Goal: Feedback & Contribution: Contribute content

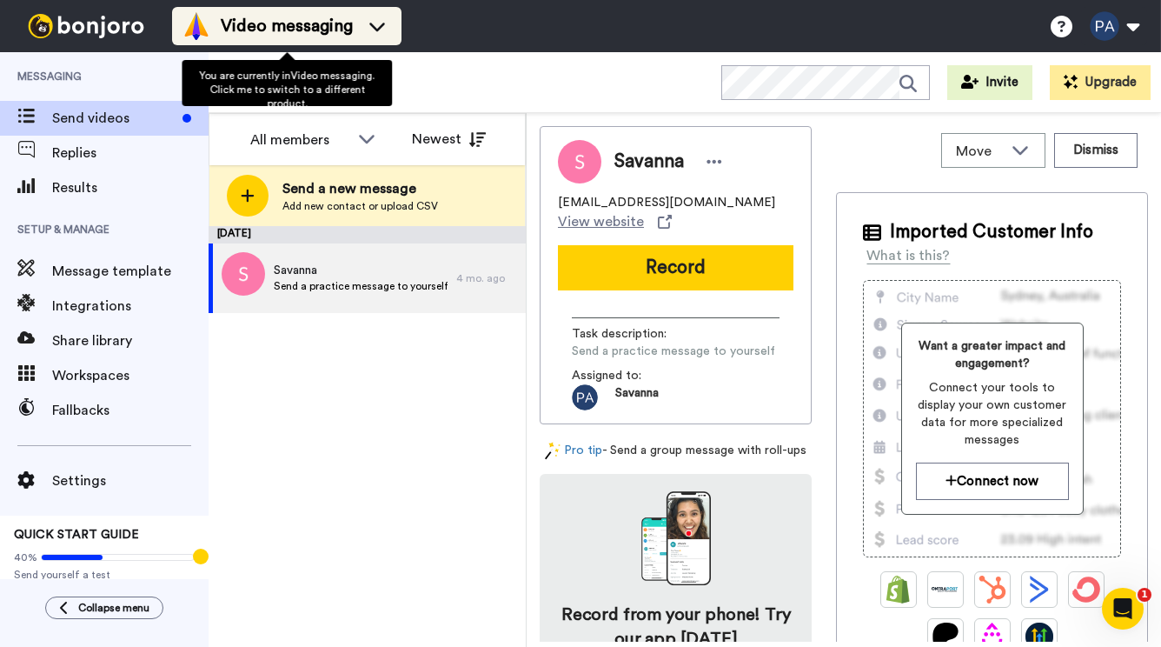
click at [285, 8] on li "Video messaging" at bounding box center [286, 26] width 229 height 38
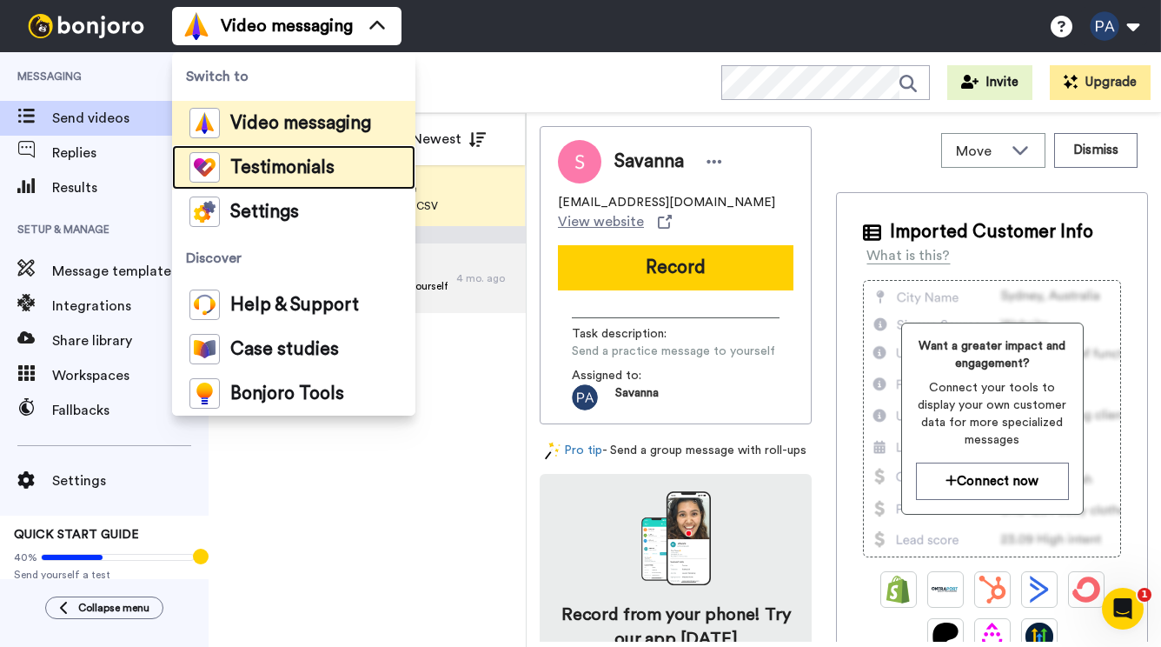
click at [301, 168] on span "Testimonials" at bounding box center [282, 167] width 104 height 17
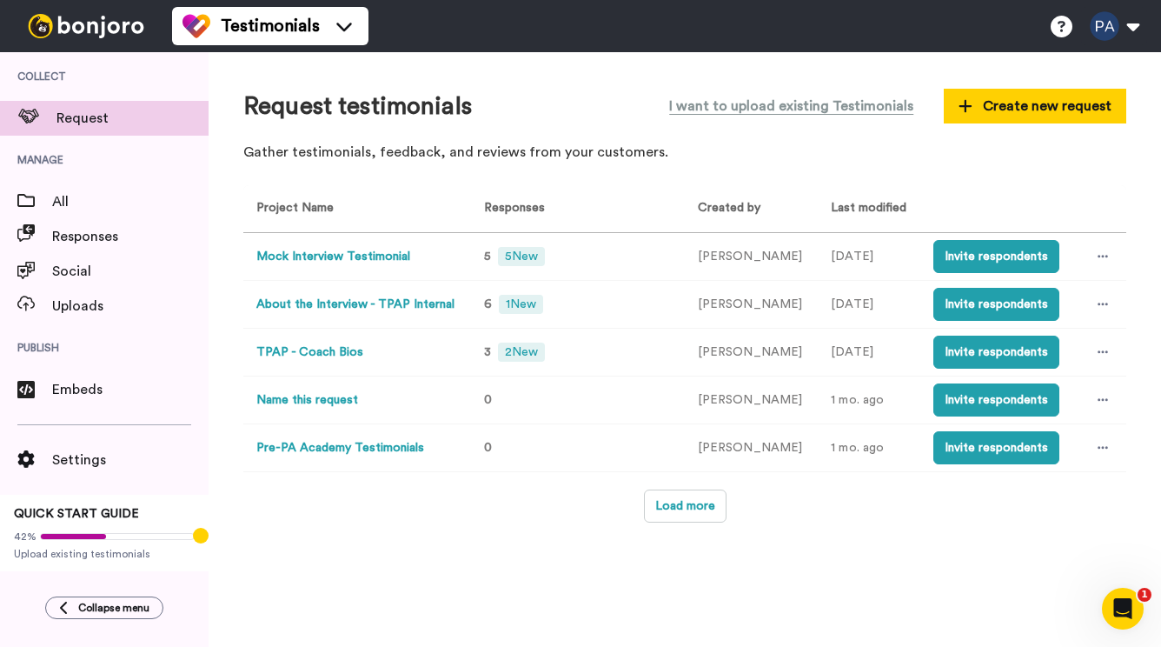
click at [360, 259] on button "Mock Interview Testimonial" at bounding box center [333, 257] width 154 height 18
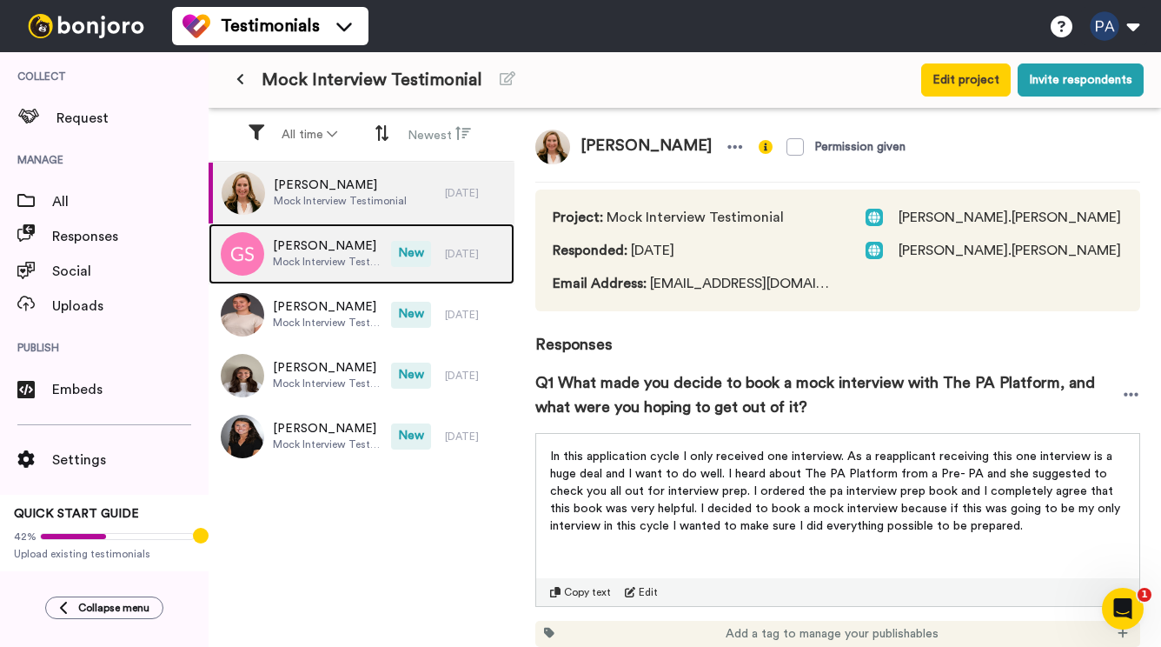
click at [349, 255] on span "Mock Interview Testimonial" at bounding box center [328, 262] width 110 height 14
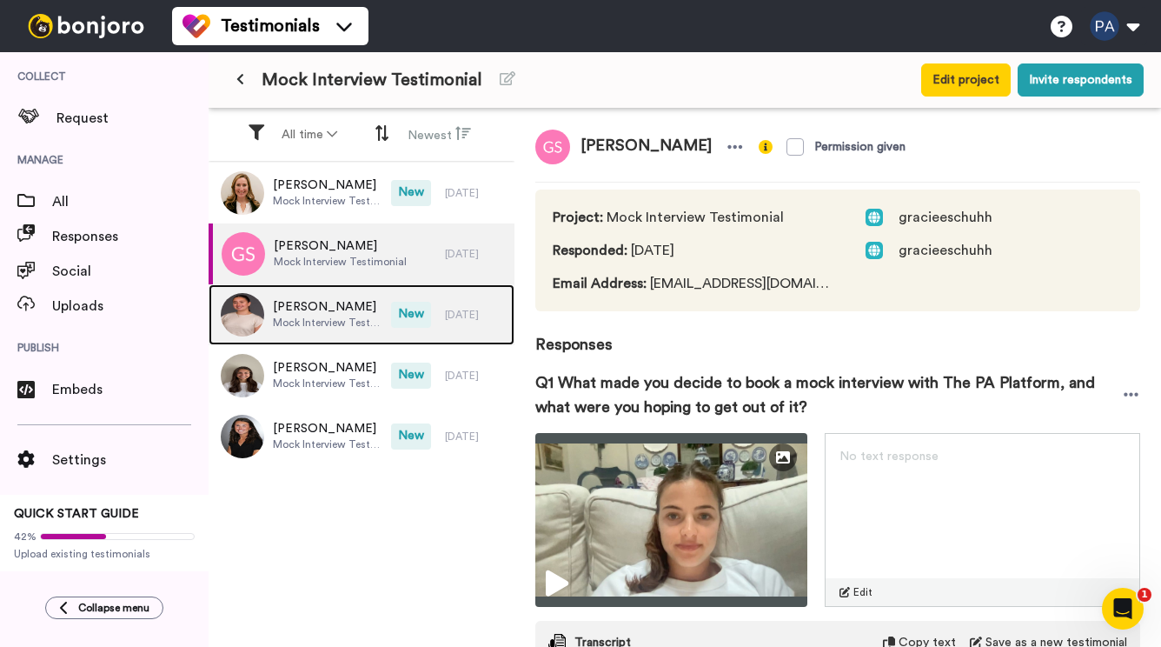
click at [337, 316] on span "Mock Interview Testimonial" at bounding box center [328, 323] width 110 height 14
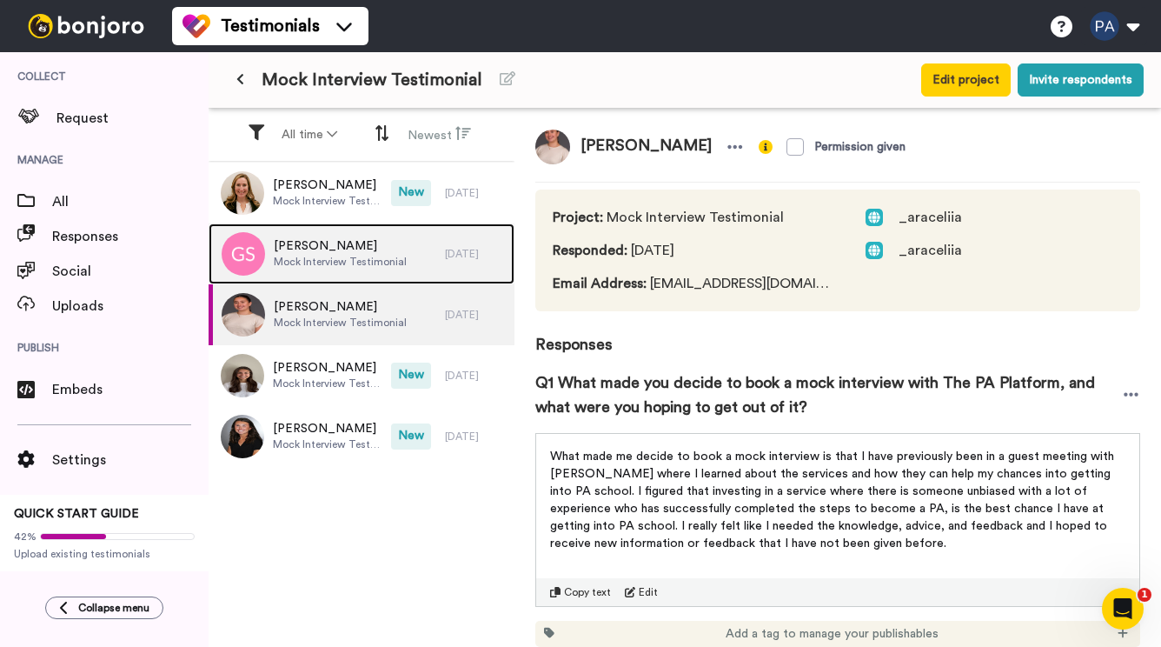
click at [344, 266] on span "Mock Interview Testimonial" at bounding box center [340, 262] width 133 height 14
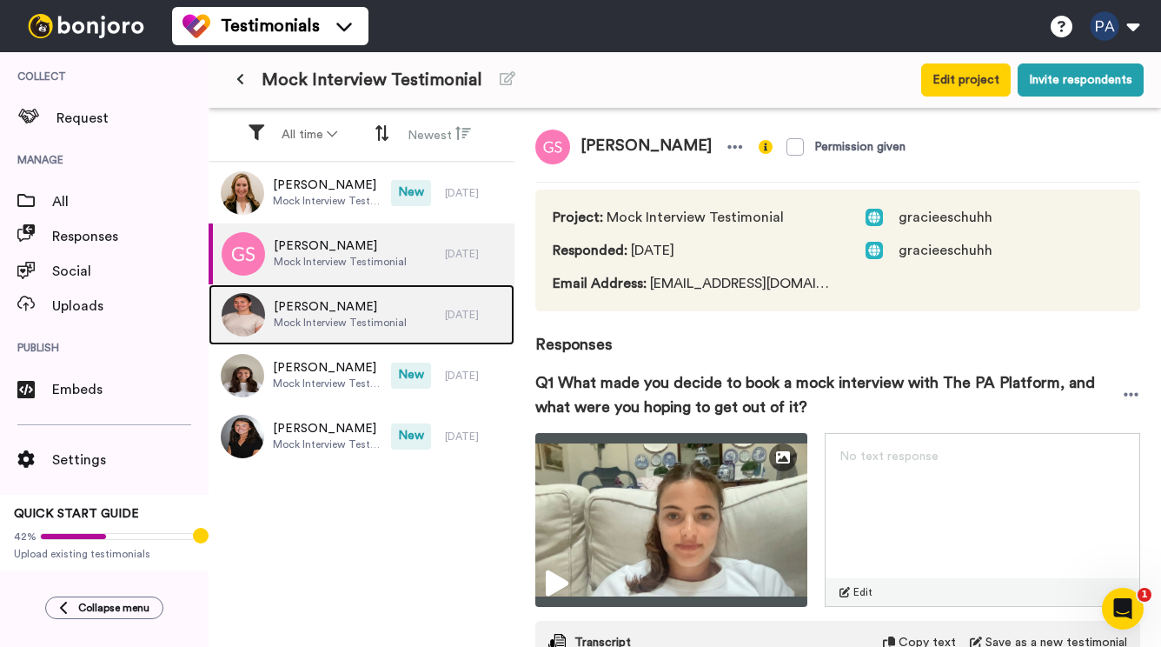
click at [333, 321] on span "Mock Interview Testimonial" at bounding box center [340, 323] width 133 height 14
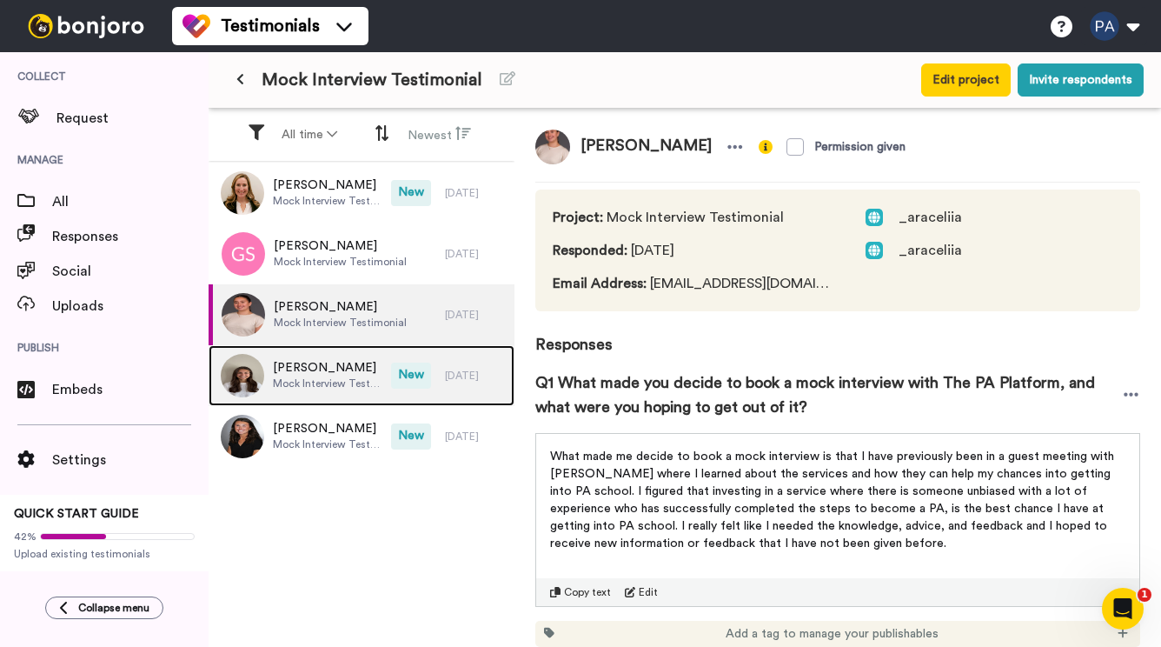
click at [329, 368] on span "Ashley Lovenduski" at bounding box center [328, 367] width 110 height 17
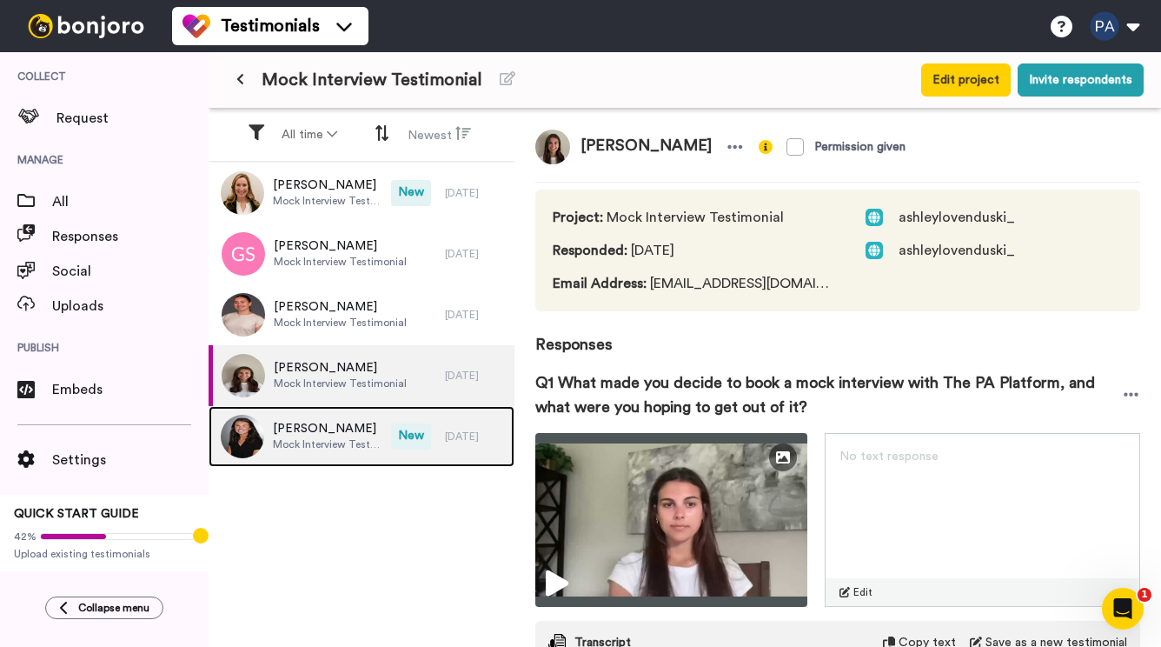
click at [329, 437] on span "Mock Interview Testimonial" at bounding box center [328, 444] width 110 height 14
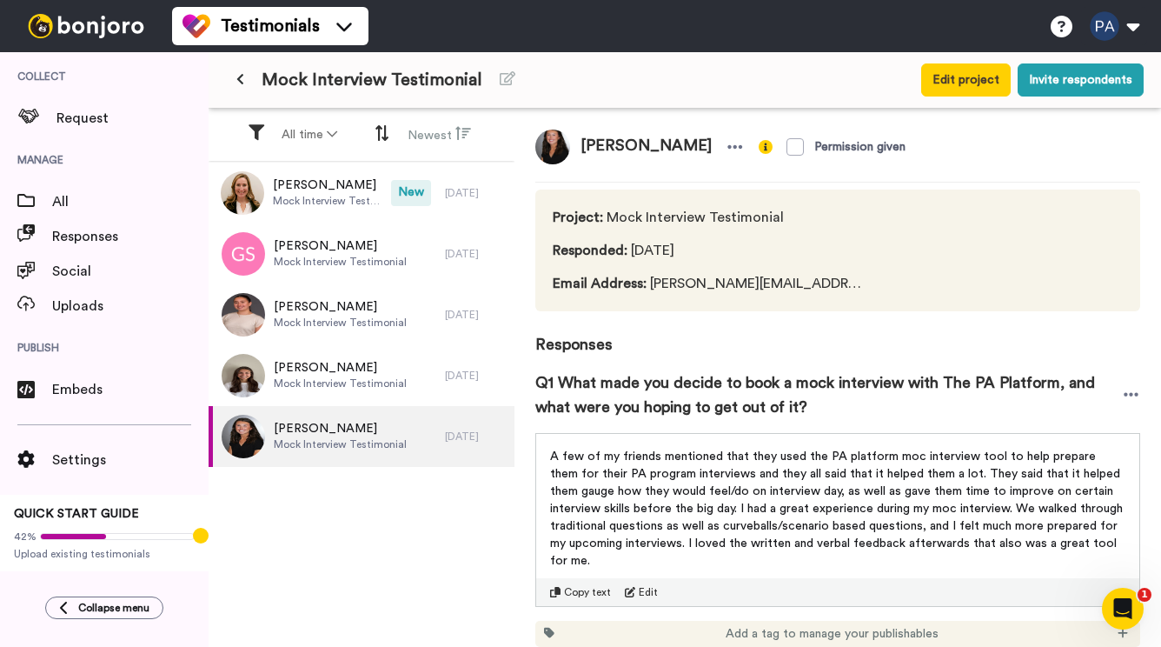
click at [329, 509] on div "Taylor Spiewak Mock Interview Testimonial New 1 day ago Gracie Schuh Mock Inter…" at bounding box center [362, 406] width 306 height 487
click at [1065, 77] on button "Invite respondents" at bounding box center [1081, 79] width 126 height 33
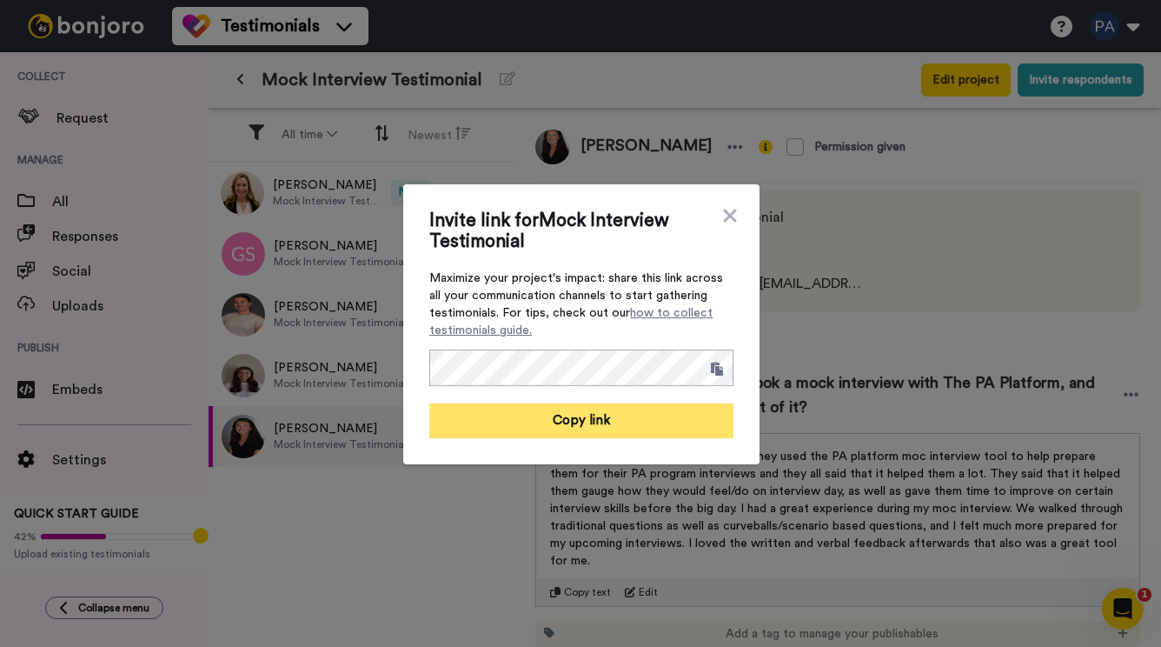
click at [590, 410] on button "Copy link" at bounding box center [581, 420] width 304 height 35
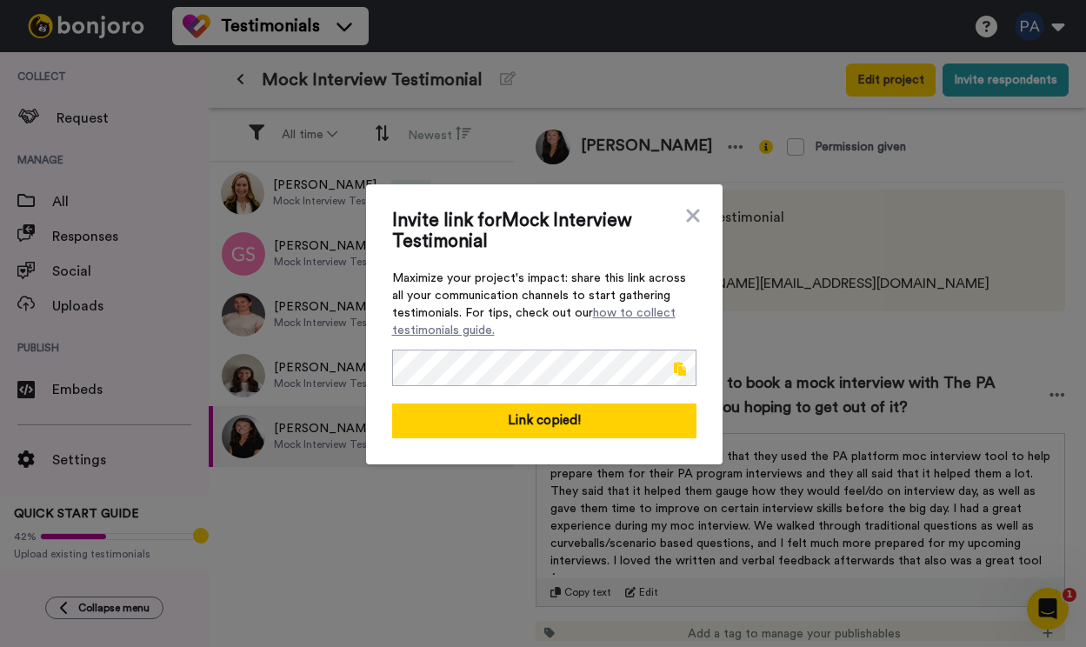
click at [698, 210] on icon at bounding box center [692, 215] width 13 height 13
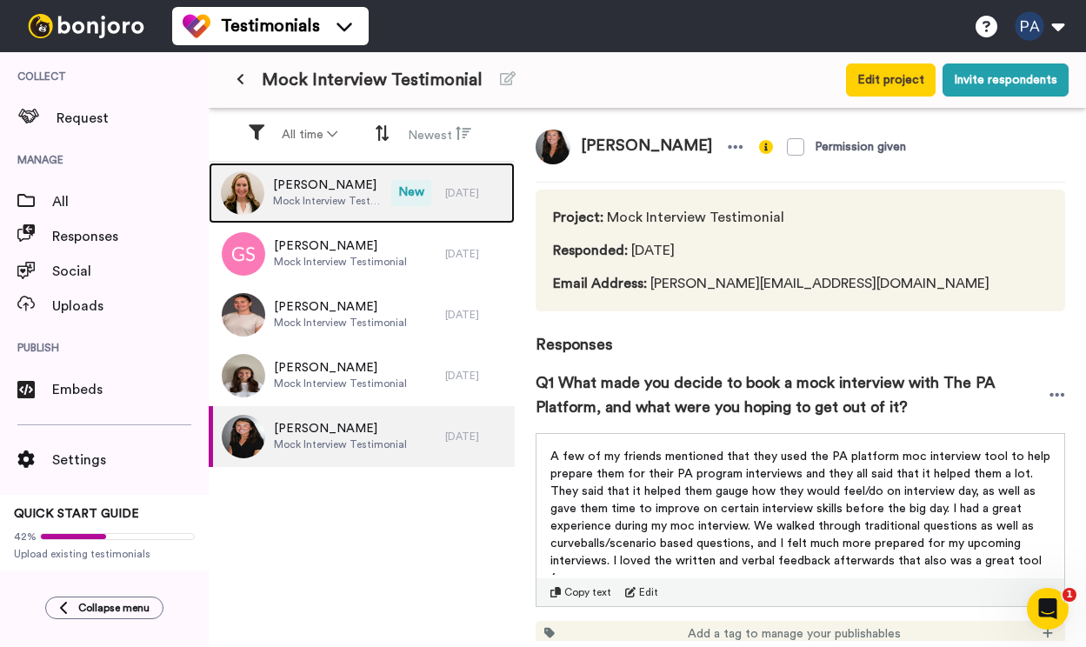
click at [356, 200] on span "Mock Interview Testimonial" at bounding box center [328, 201] width 110 height 14
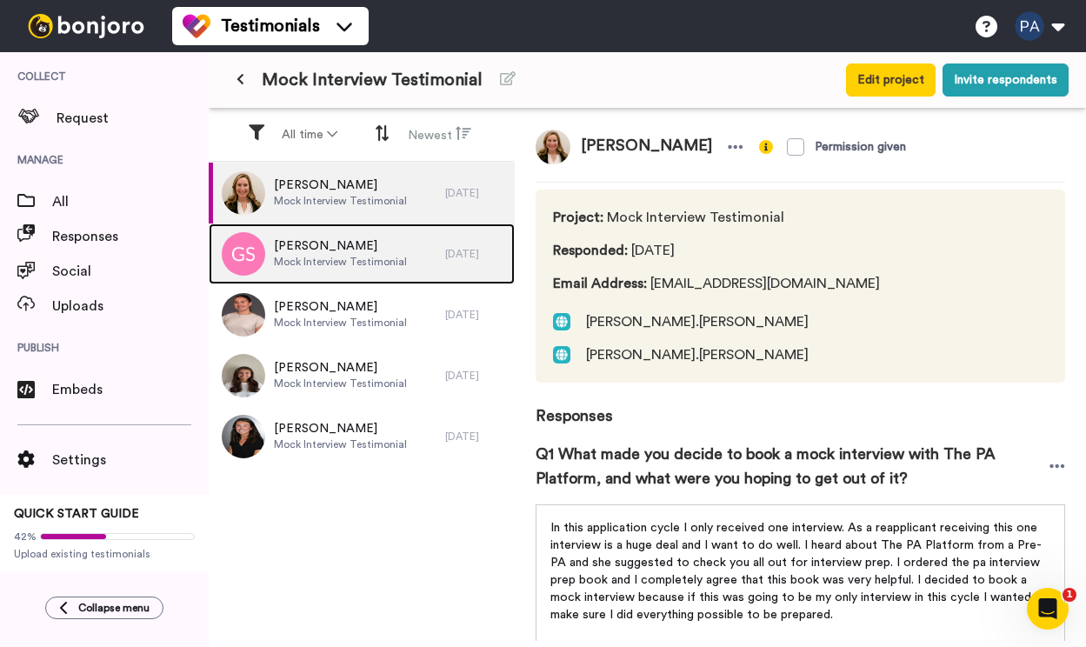
click at [357, 236] on div "Gracie Schuh Mock Interview Testimonial" at bounding box center [327, 253] width 236 height 61
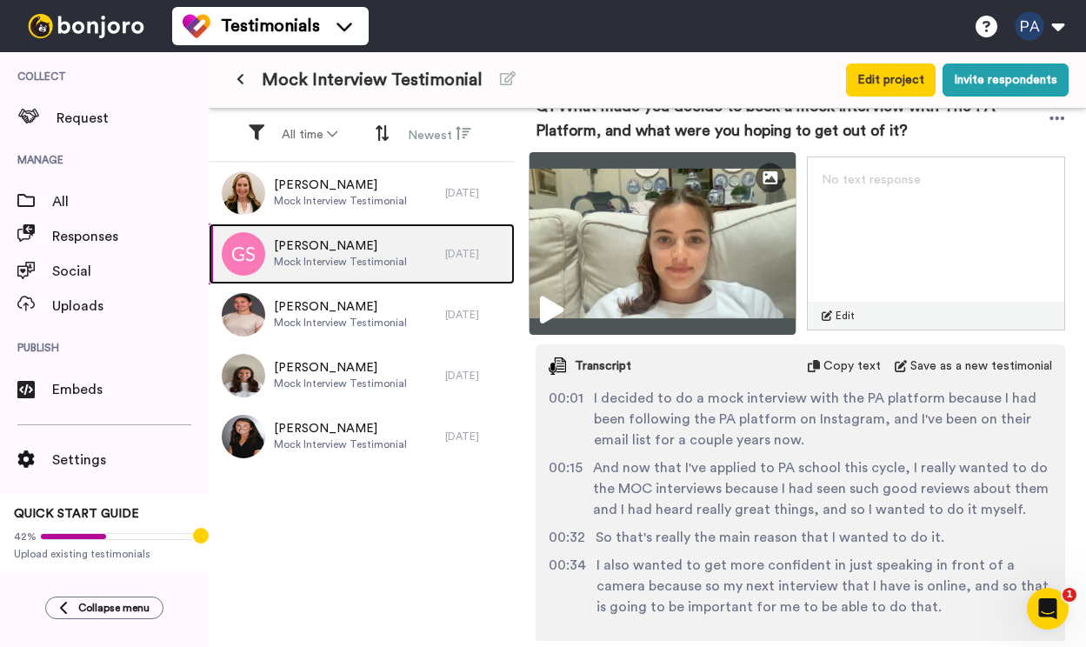
scroll to position [272, 0]
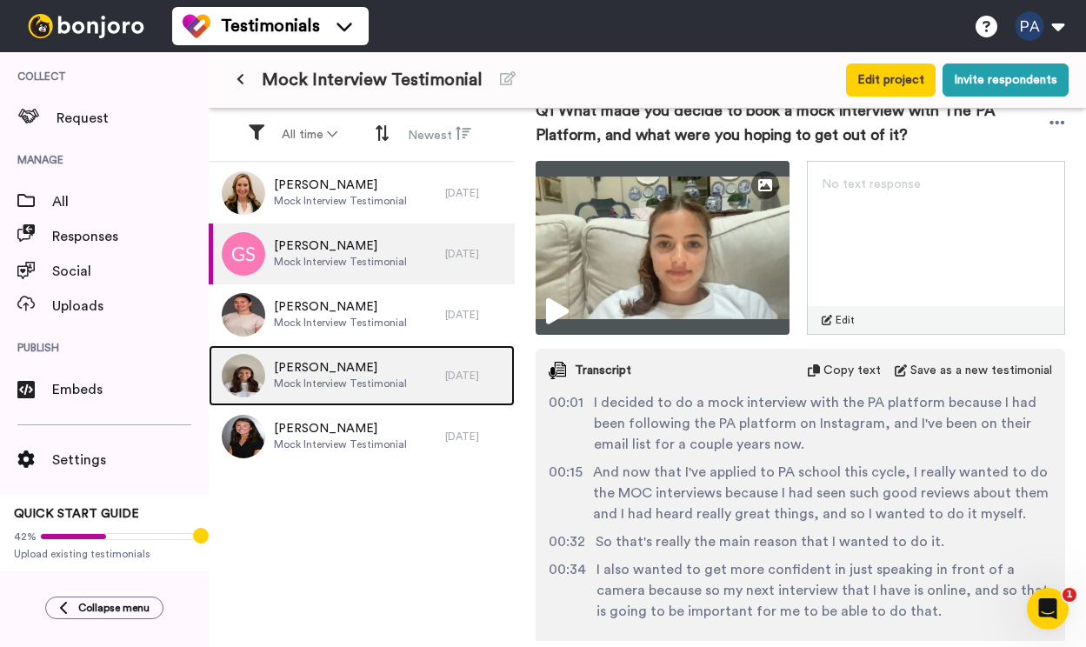
click at [354, 382] on span "Mock Interview Testimonial" at bounding box center [340, 383] width 133 height 14
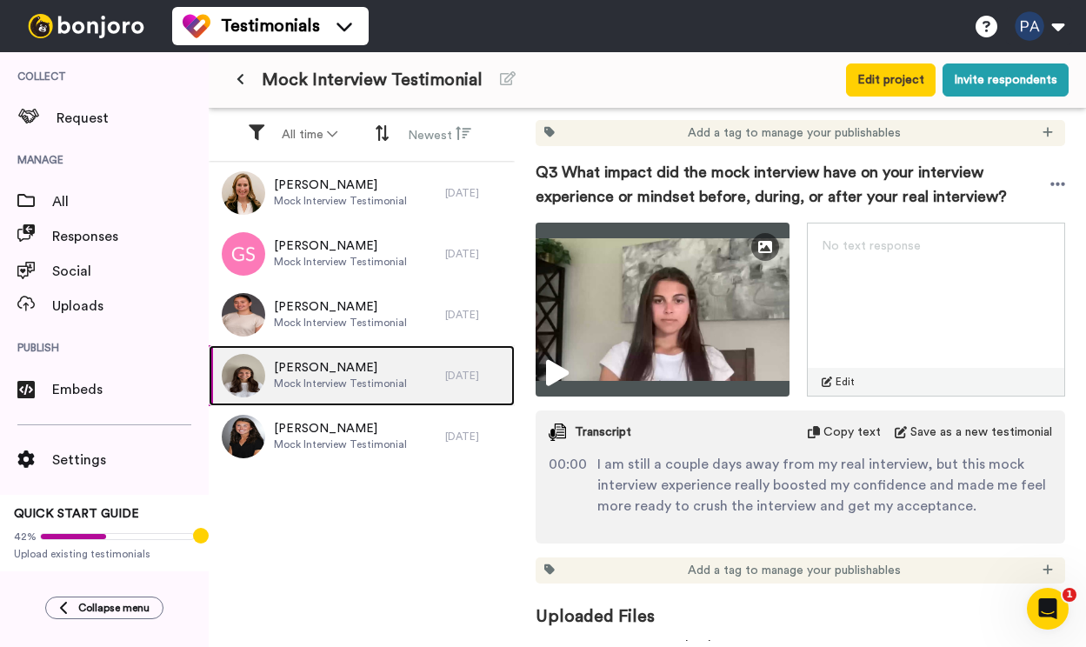
scroll to position [1346, 0]
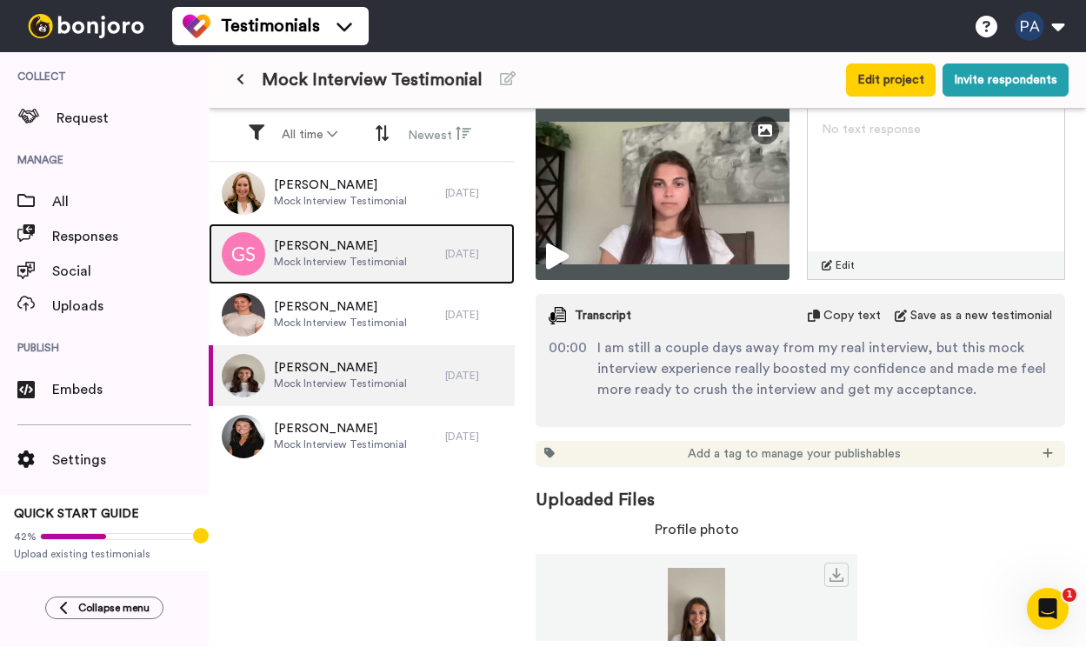
click at [361, 243] on span "Gracie Schuh" at bounding box center [340, 245] width 133 height 17
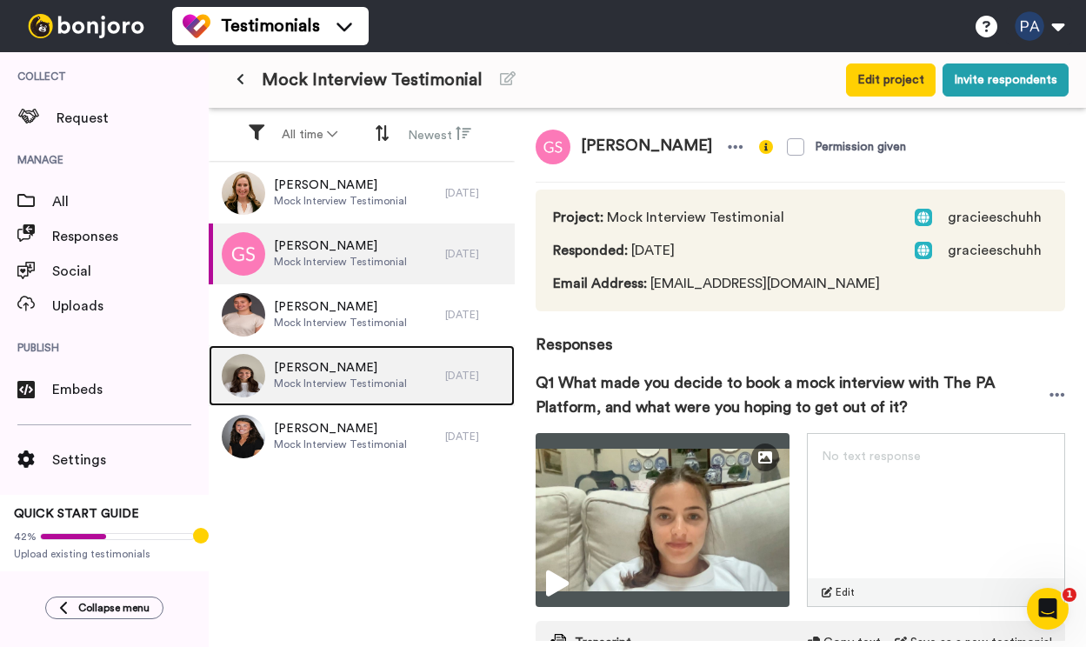
click at [353, 382] on span "Mock Interview Testimonial" at bounding box center [340, 383] width 133 height 14
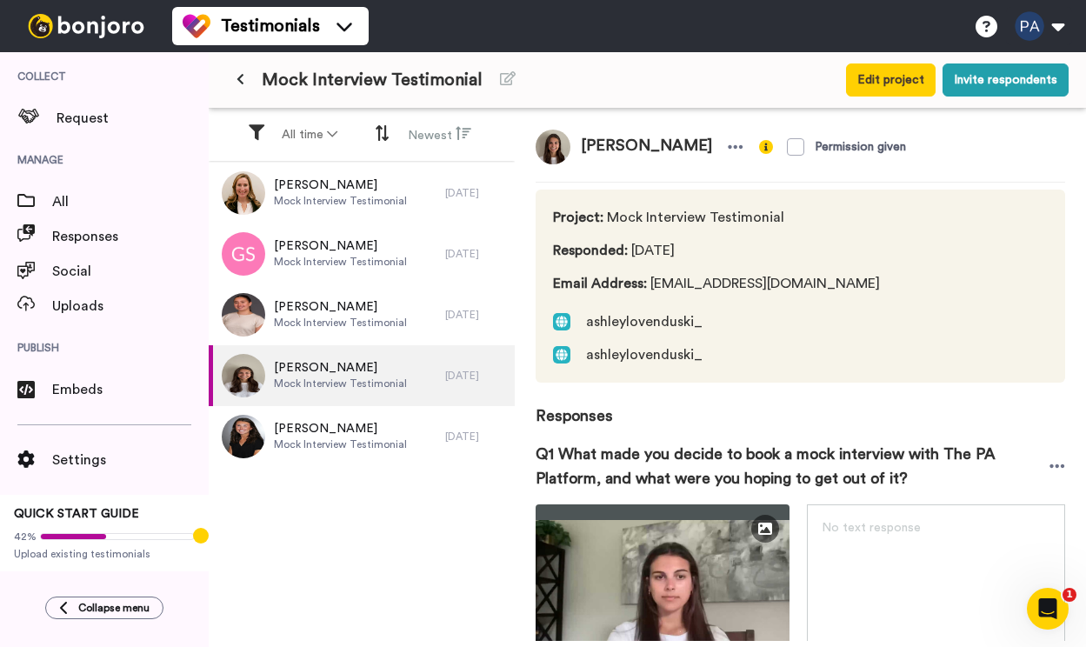
click at [243, 86] on button at bounding box center [240, 79] width 29 height 31
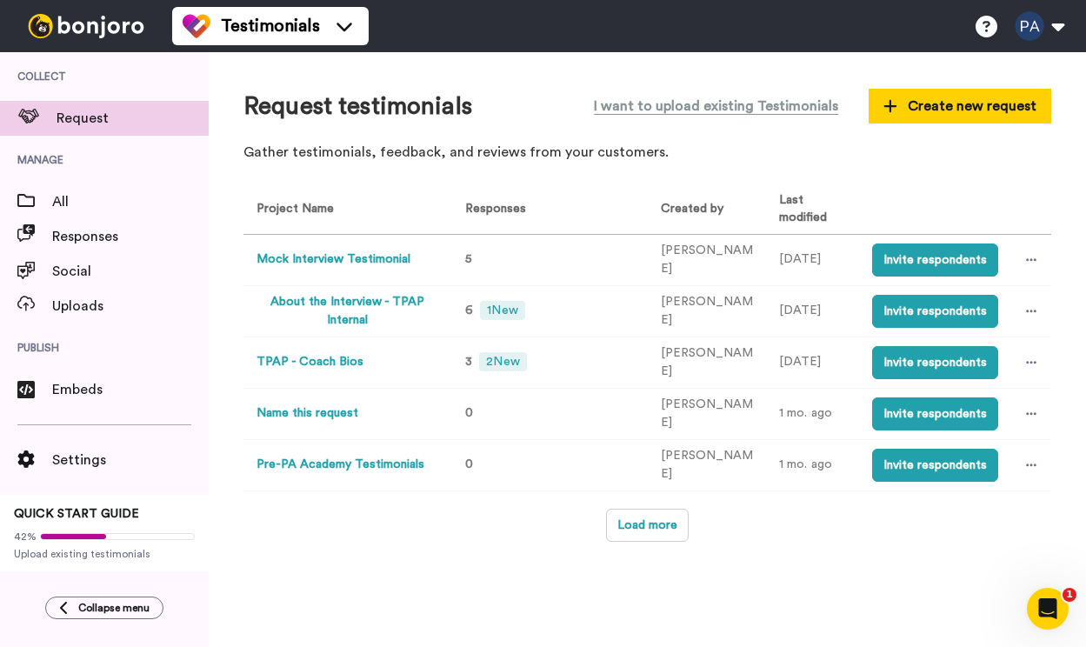
click at [371, 309] on button "About the Interview - TPAP Internal" at bounding box center [347, 311] width 182 height 37
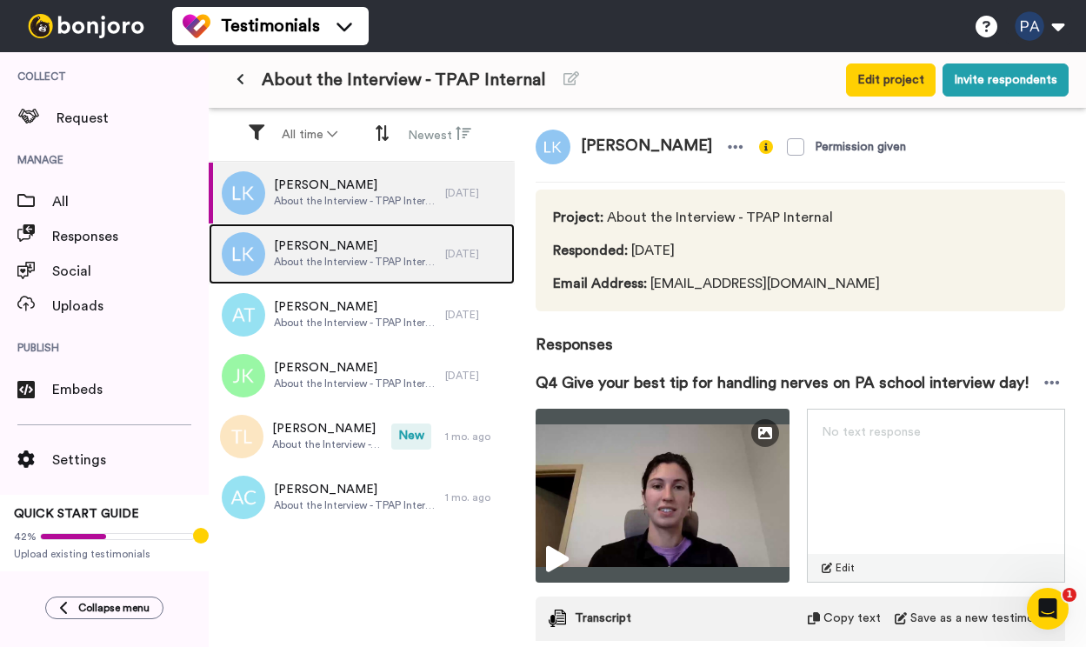
click at [342, 274] on div "Lauren Kilburn About the Interview - TPAP Internal" at bounding box center [327, 253] width 236 height 61
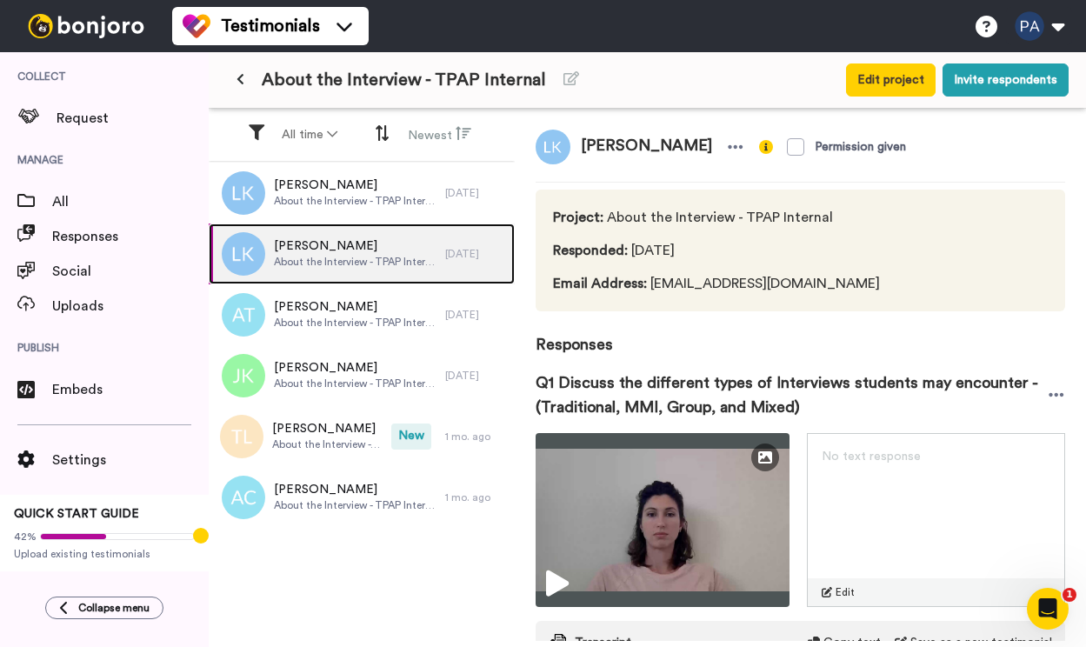
click at [342, 223] on div "Lauren Kilburn About the Interview - TPAP Internal" at bounding box center [327, 253] width 236 height 61
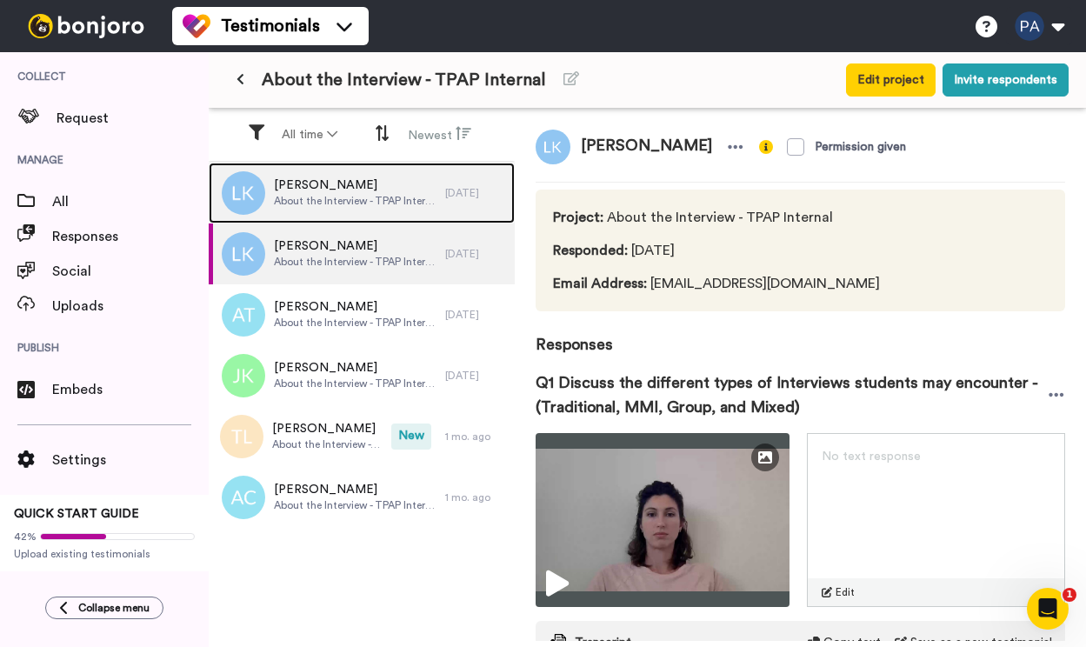
click at [342, 203] on span "About the Interview - TPAP Internal" at bounding box center [355, 201] width 163 height 14
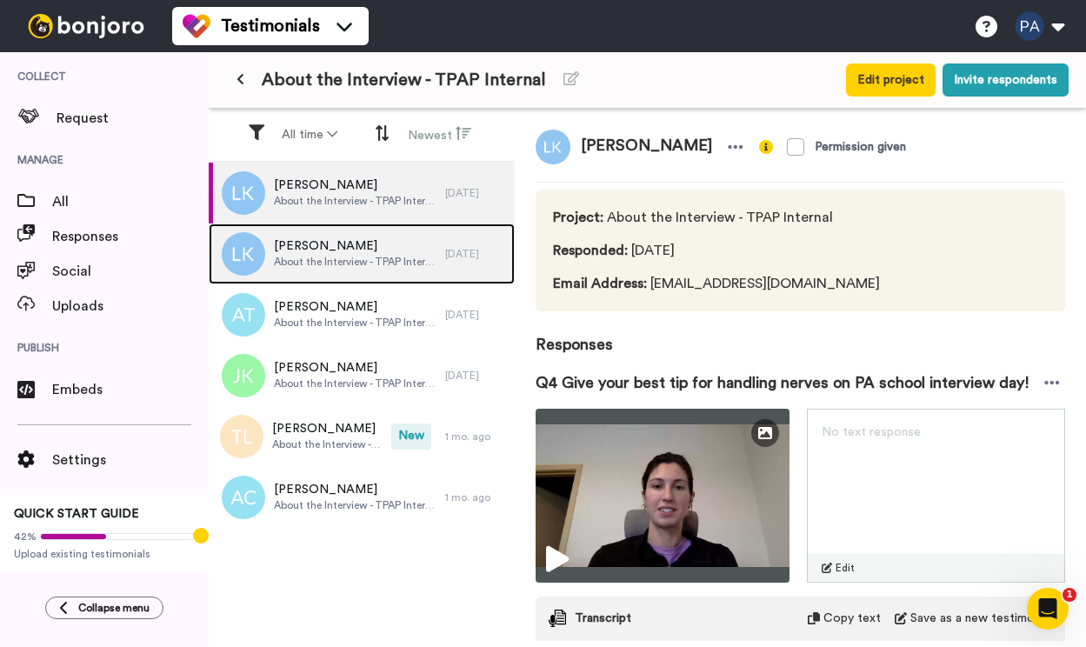
click at [344, 237] on span "Lauren Kilburn" at bounding box center [355, 245] width 163 height 17
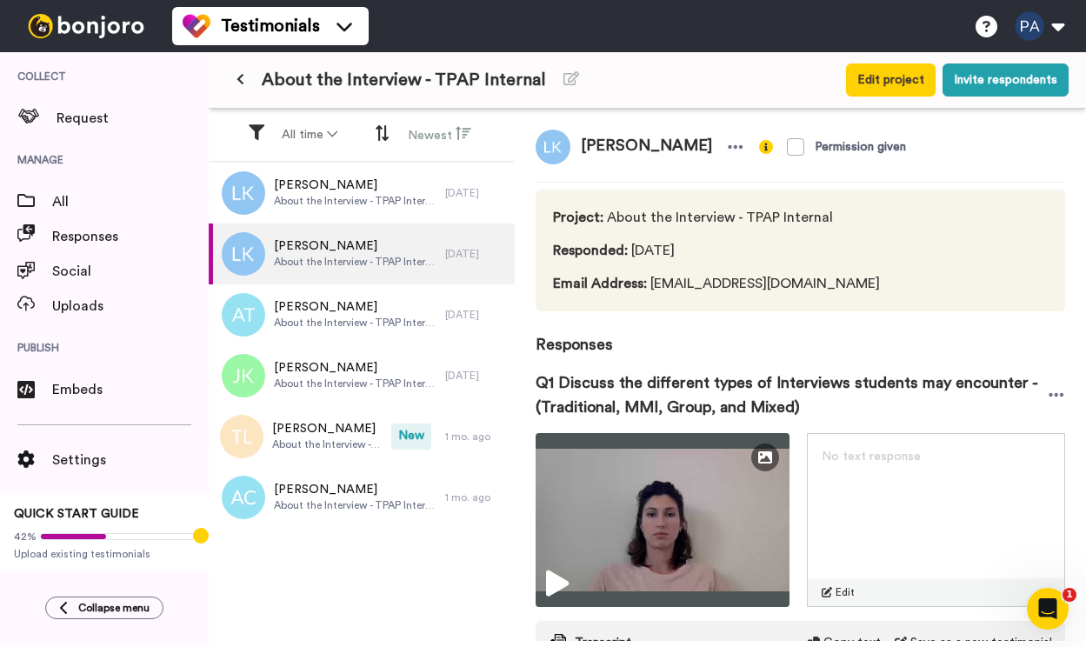
click at [237, 83] on icon at bounding box center [240, 79] width 8 height 12
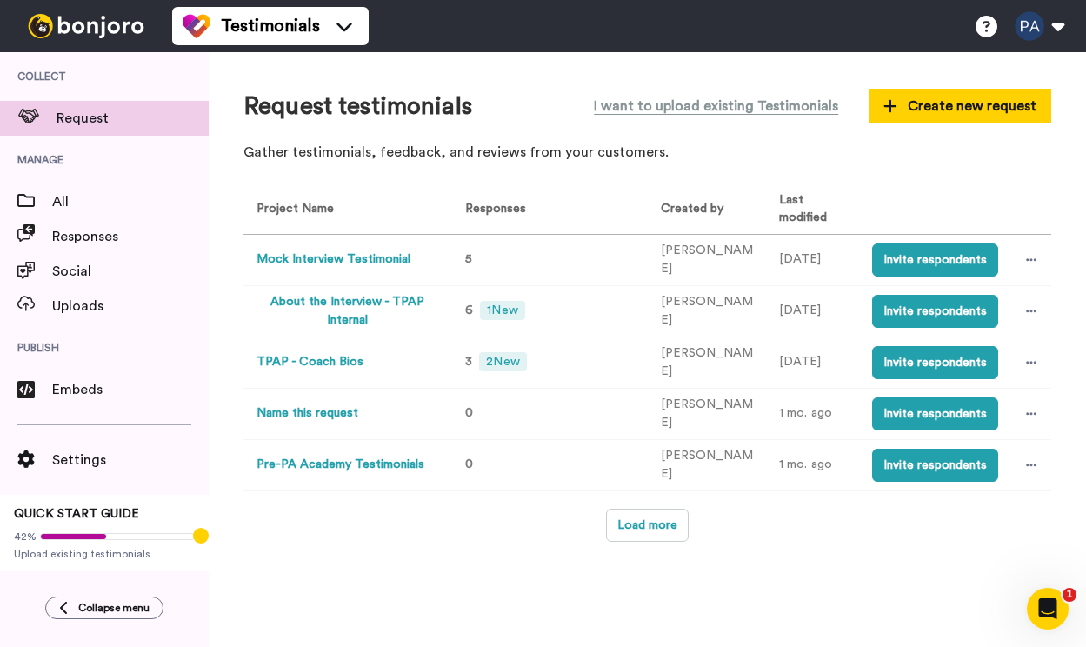
click at [405, 365] on td "TPAP - Coach Bios" at bounding box center [344, 361] width 202 height 51
click at [339, 362] on button "TPAP - Coach Bios" at bounding box center [309, 362] width 107 height 18
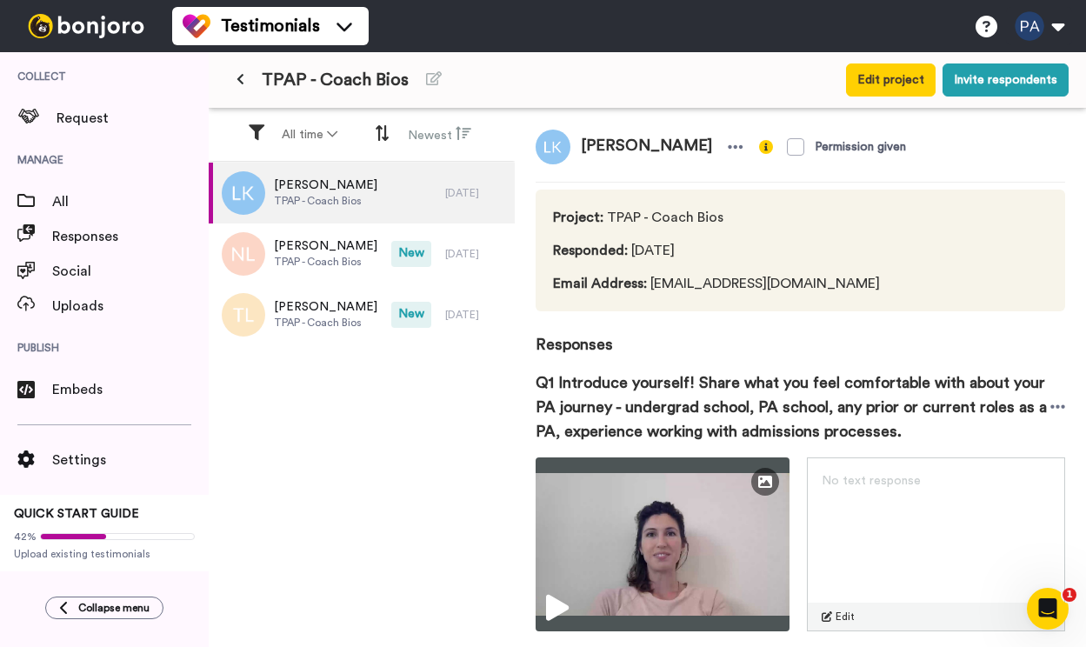
click at [244, 77] on button at bounding box center [240, 79] width 29 height 31
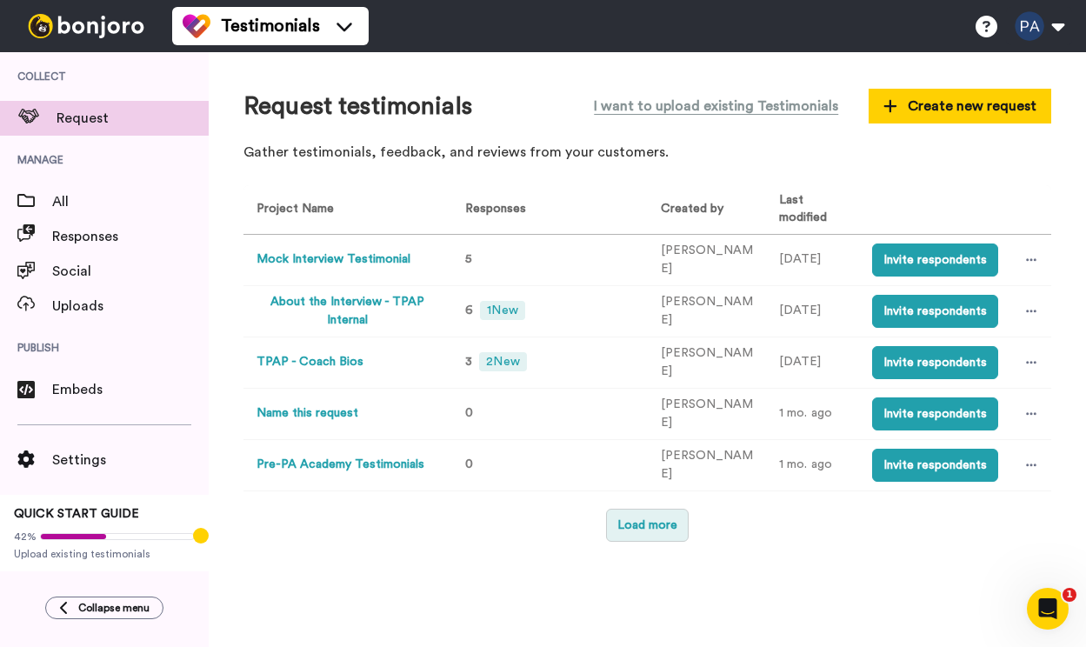
click at [642, 509] on button "Load more" at bounding box center [647, 525] width 83 height 33
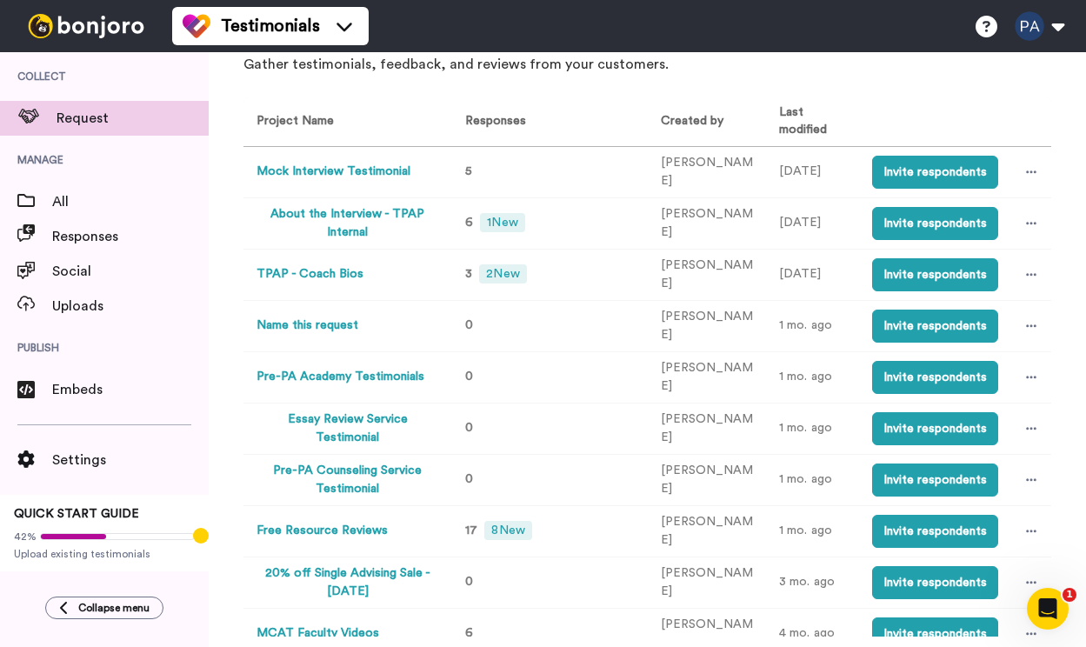
scroll to position [136, 0]
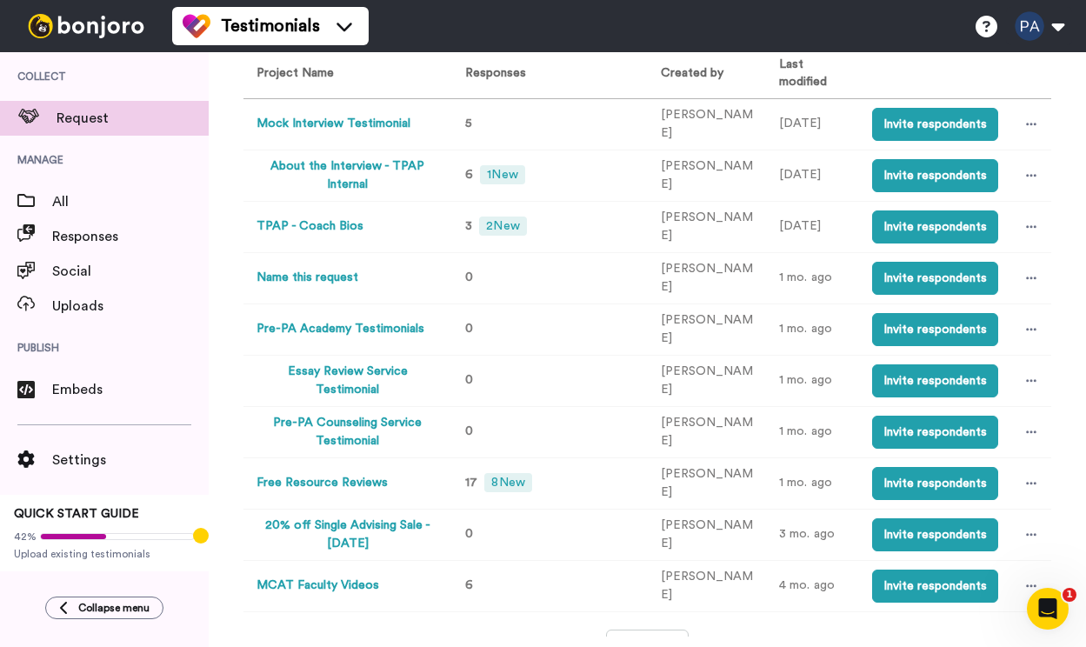
click at [342, 474] on button "Free Resource Reviews" at bounding box center [321, 483] width 131 height 18
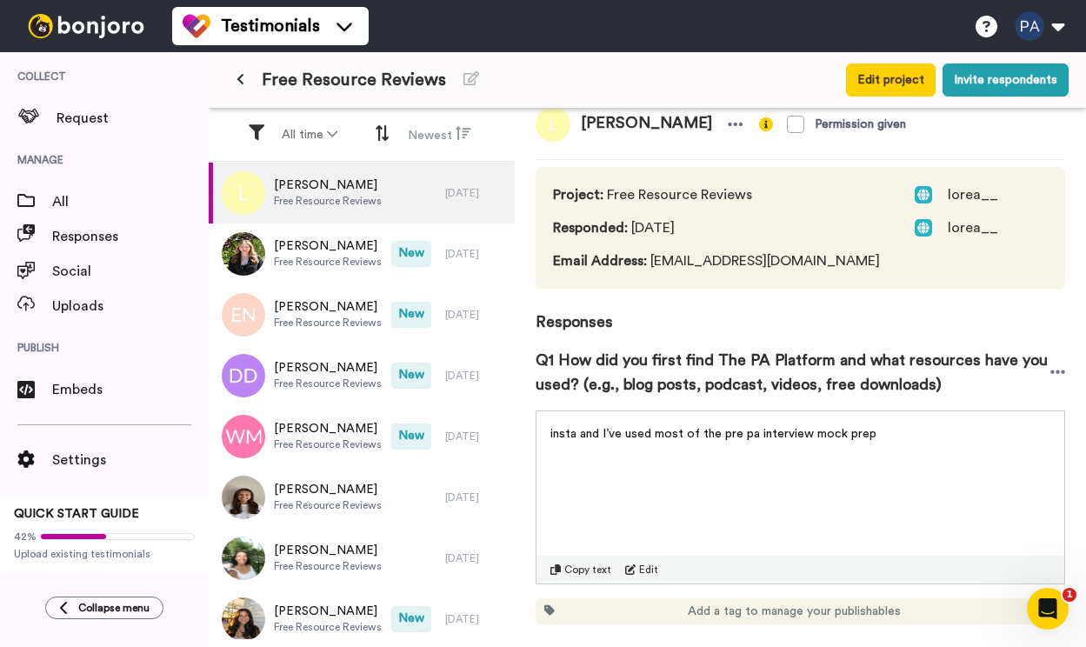
scroll to position [24, 0]
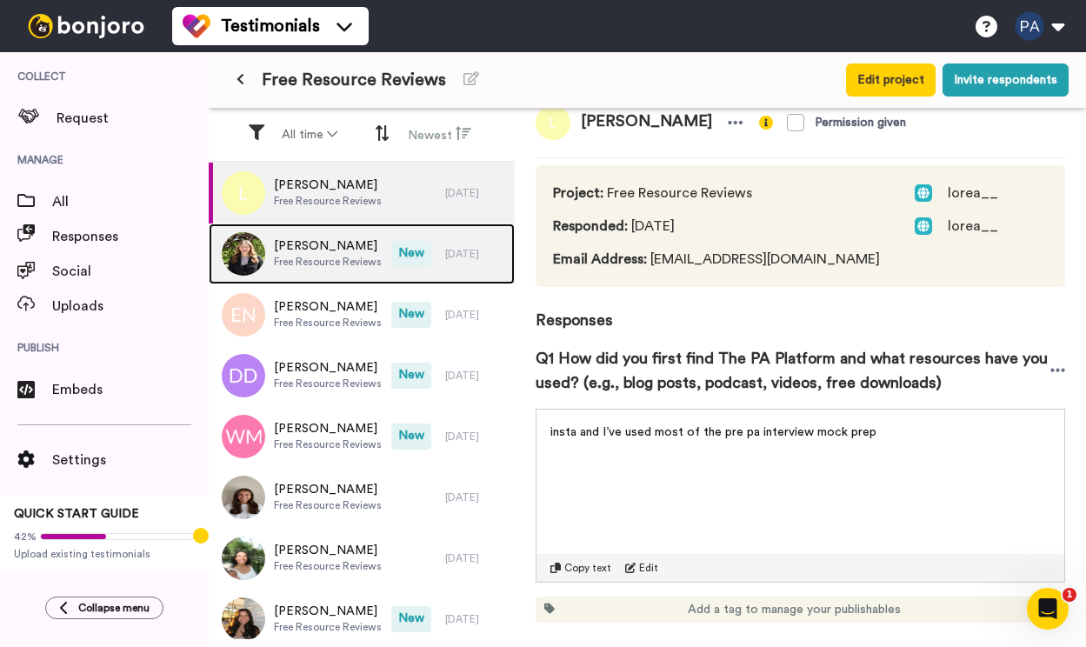
click at [306, 279] on div "Lauren Walters Free Resource Reviews" at bounding box center [300, 253] width 183 height 61
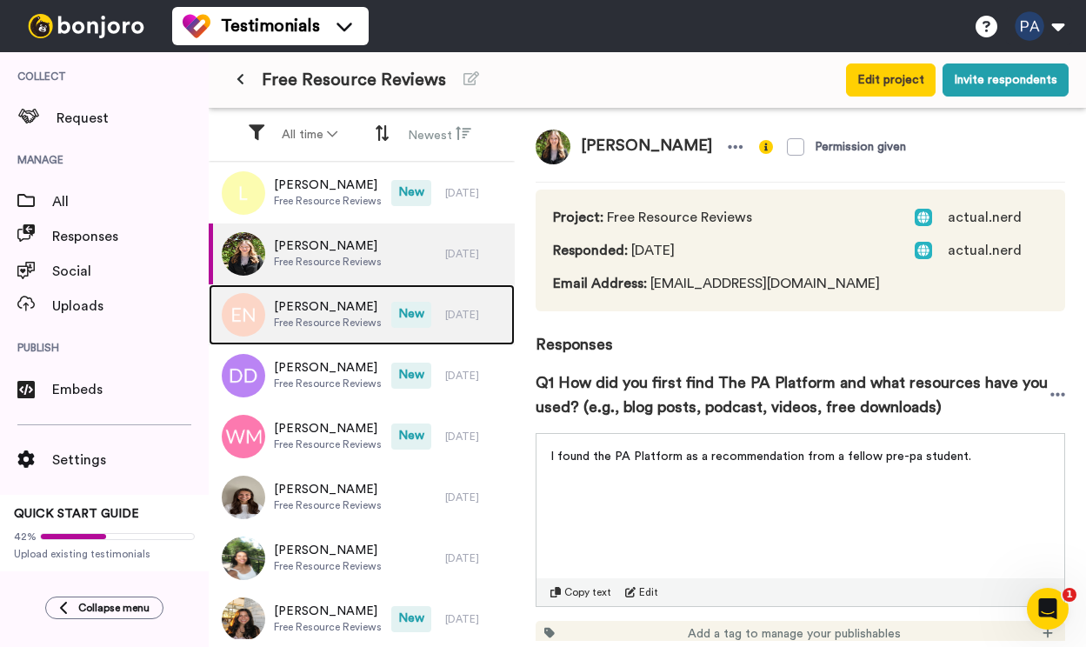
click at [312, 304] on span "Emma Nations" at bounding box center [328, 306] width 108 height 17
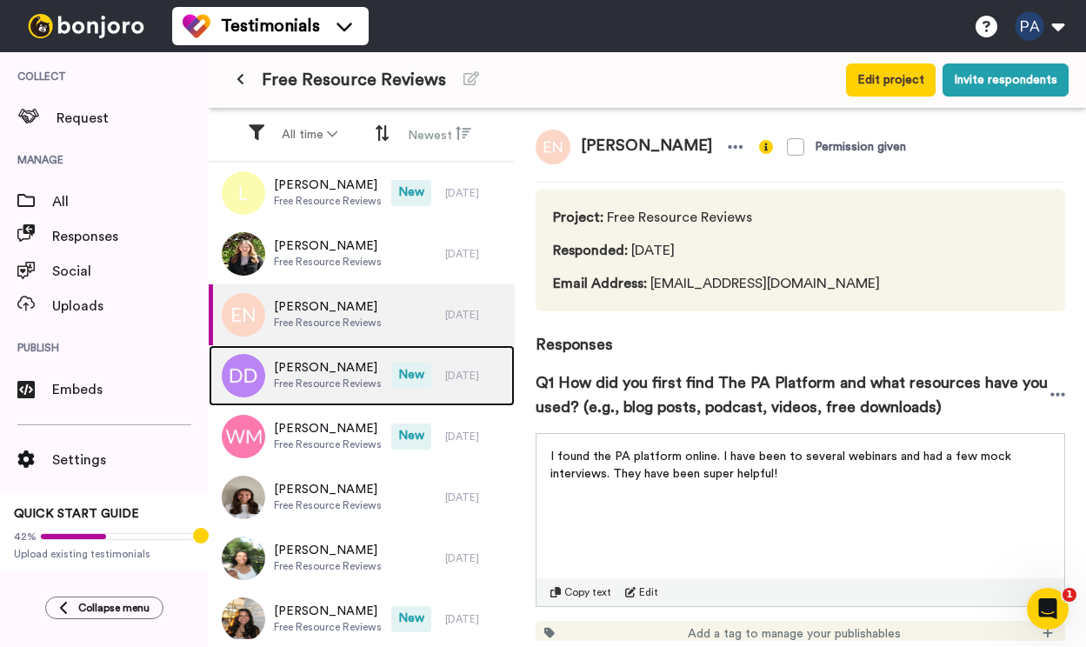
click at [317, 371] on span "DANIEL DELEON" at bounding box center [328, 367] width 108 height 17
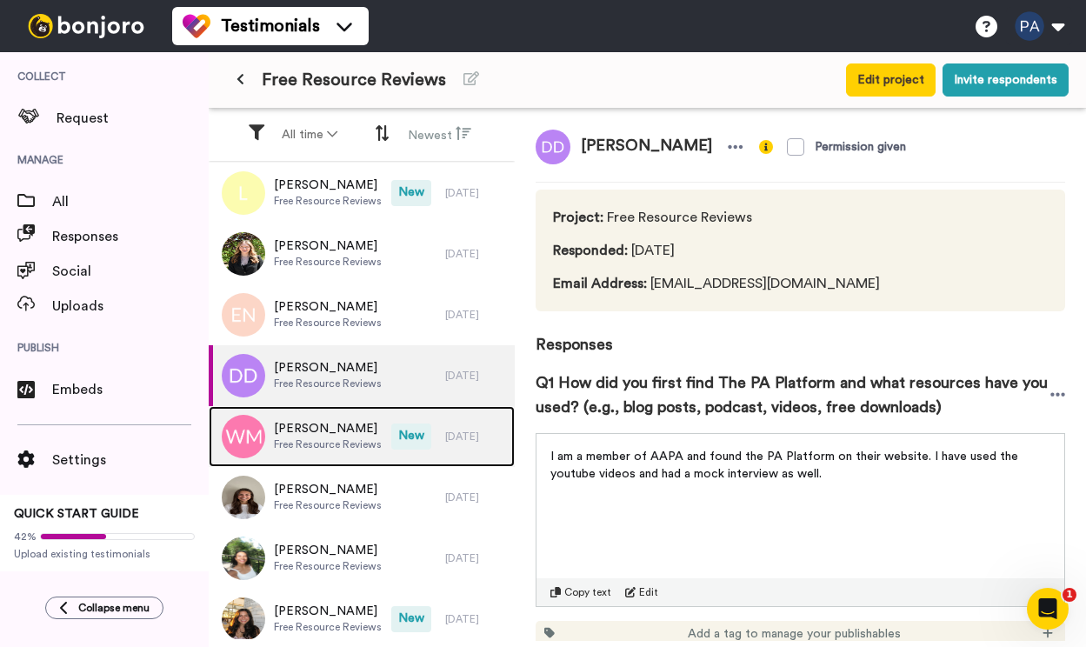
click at [310, 446] on span "Free Resource Reviews" at bounding box center [328, 444] width 108 height 14
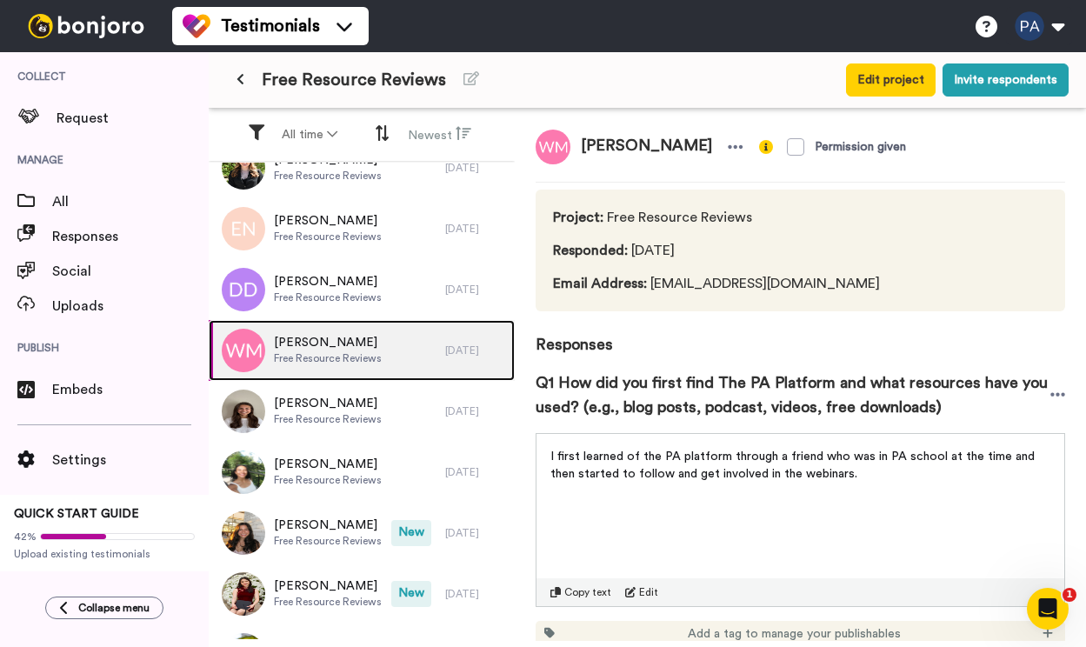
scroll to position [155, 0]
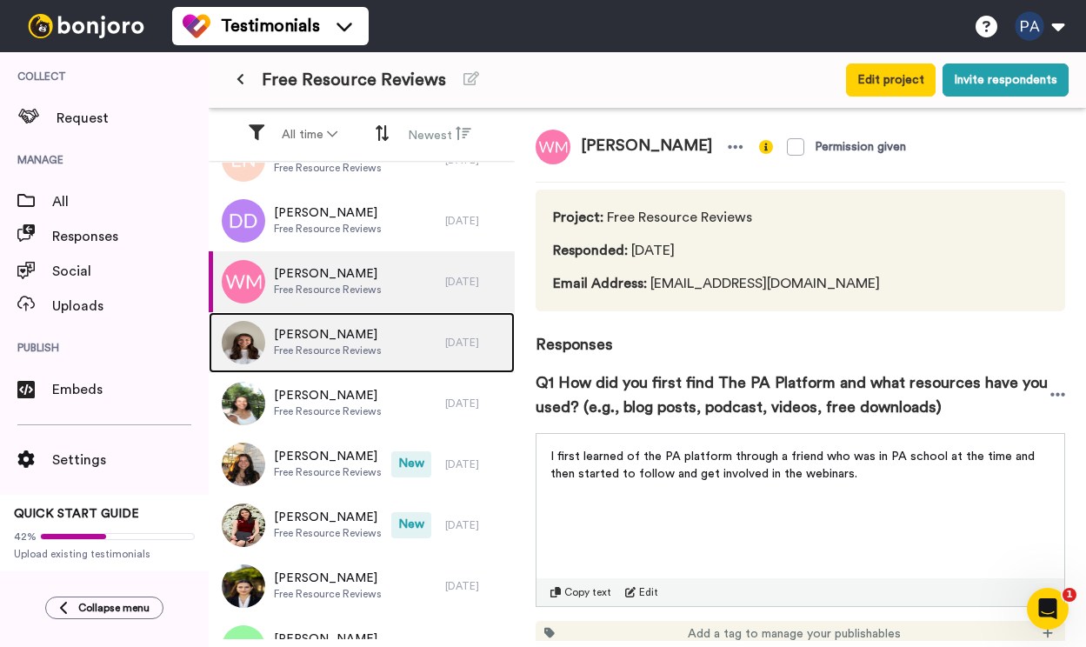
click at [329, 356] on span "Free Resource Reviews" at bounding box center [328, 350] width 108 height 14
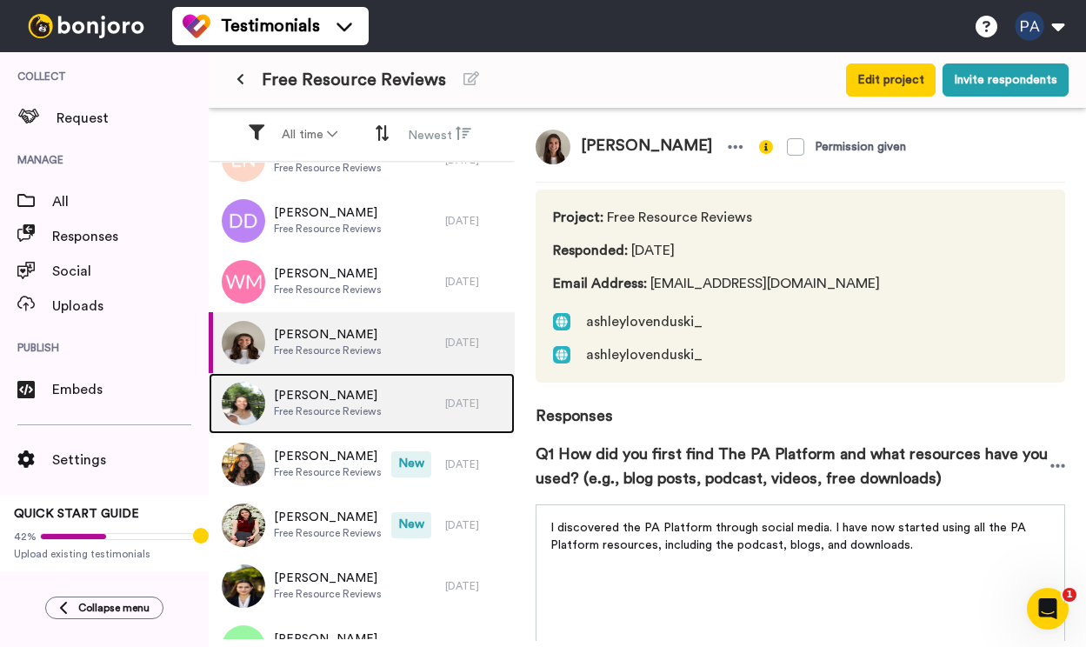
click at [330, 397] on span "Yennifer Padilla" at bounding box center [328, 395] width 108 height 17
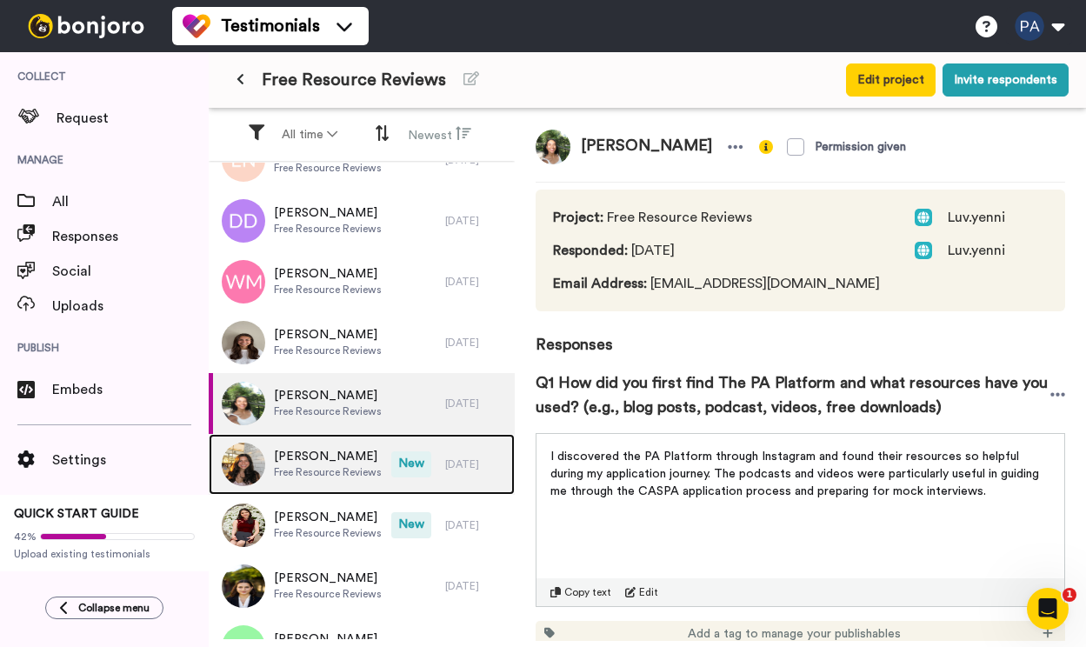
click at [335, 455] on span "Addison Berger" at bounding box center [328, 456] width 108 height 17
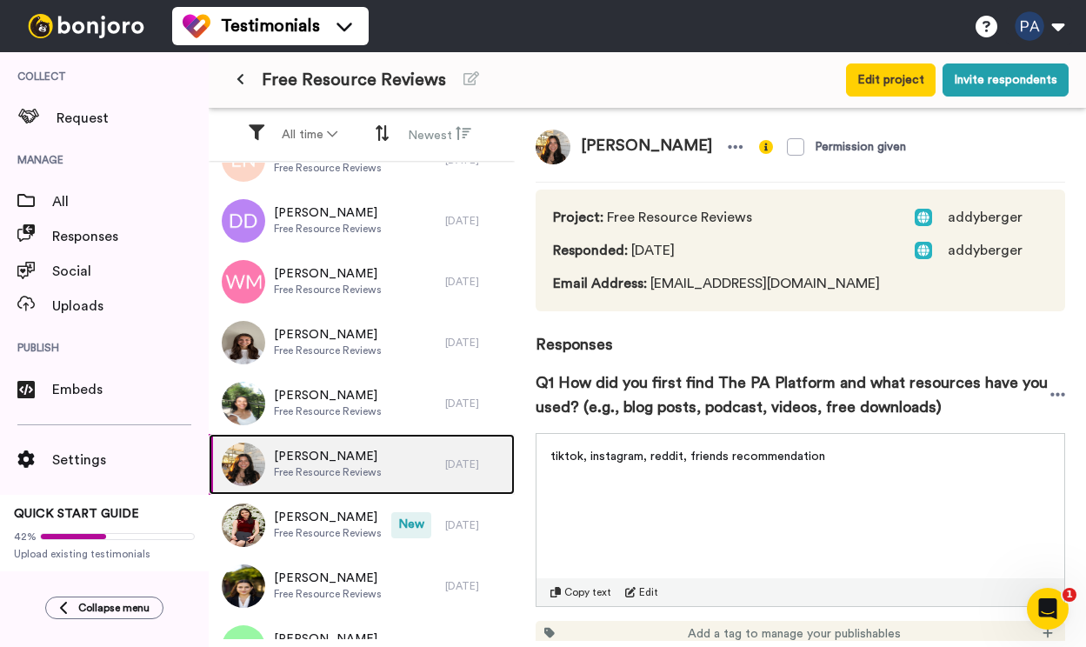
scroll to position [246, 0]
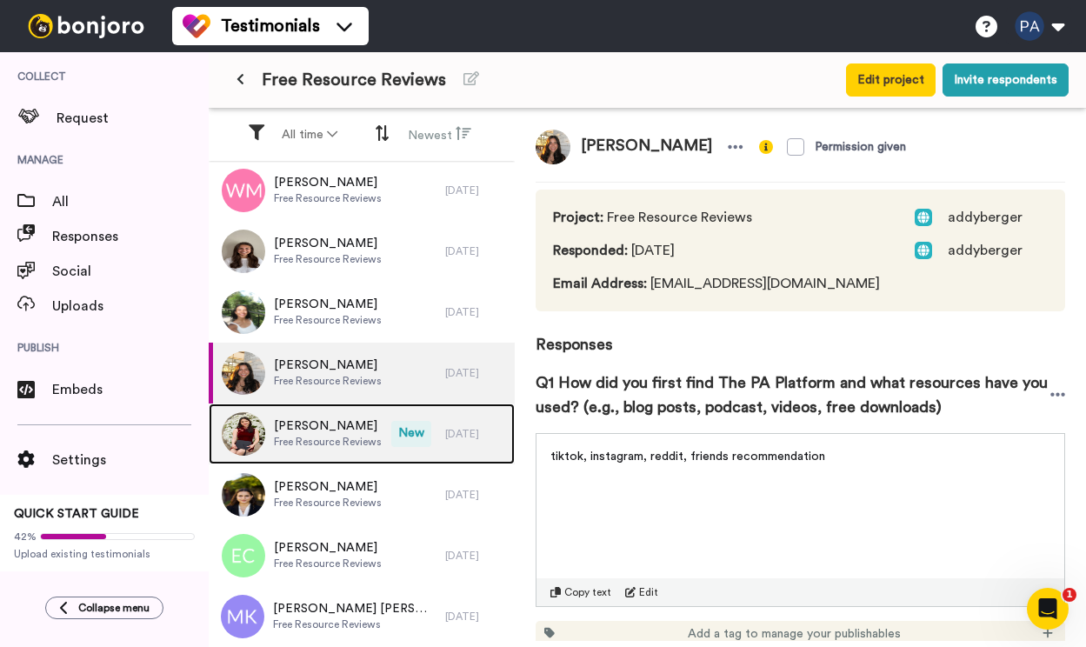
click at [346, 418] on span "Mia Feng" at bounding box center [328, 425] width 108 height 17
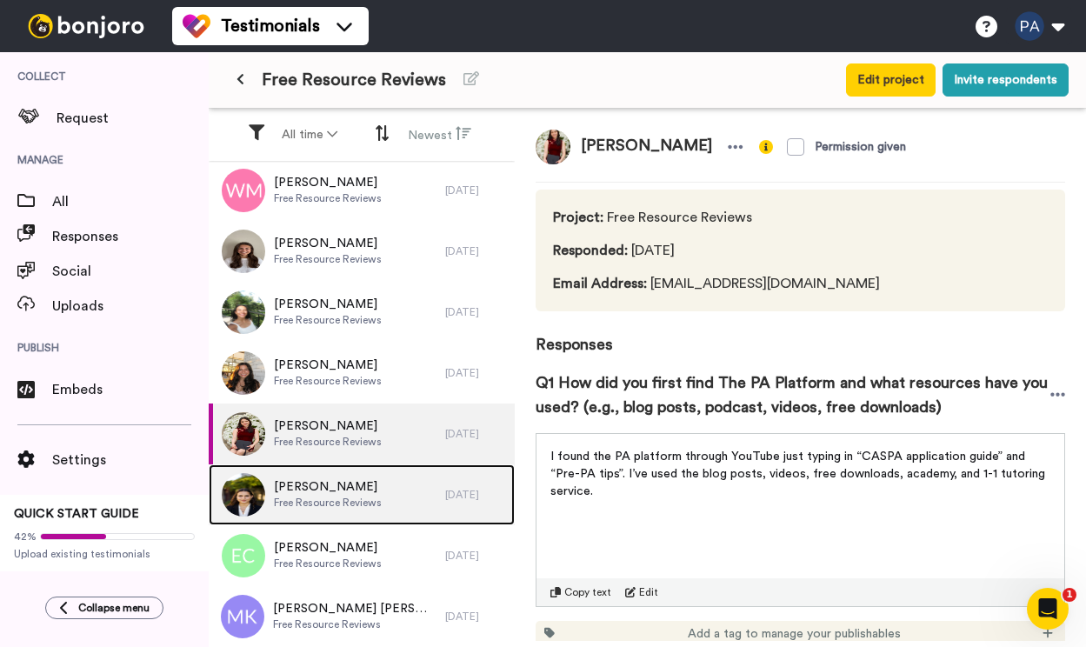
click at [349, 495] on span "Free Resource Reviews" at bounding box center [328, 502] width 108 height 14
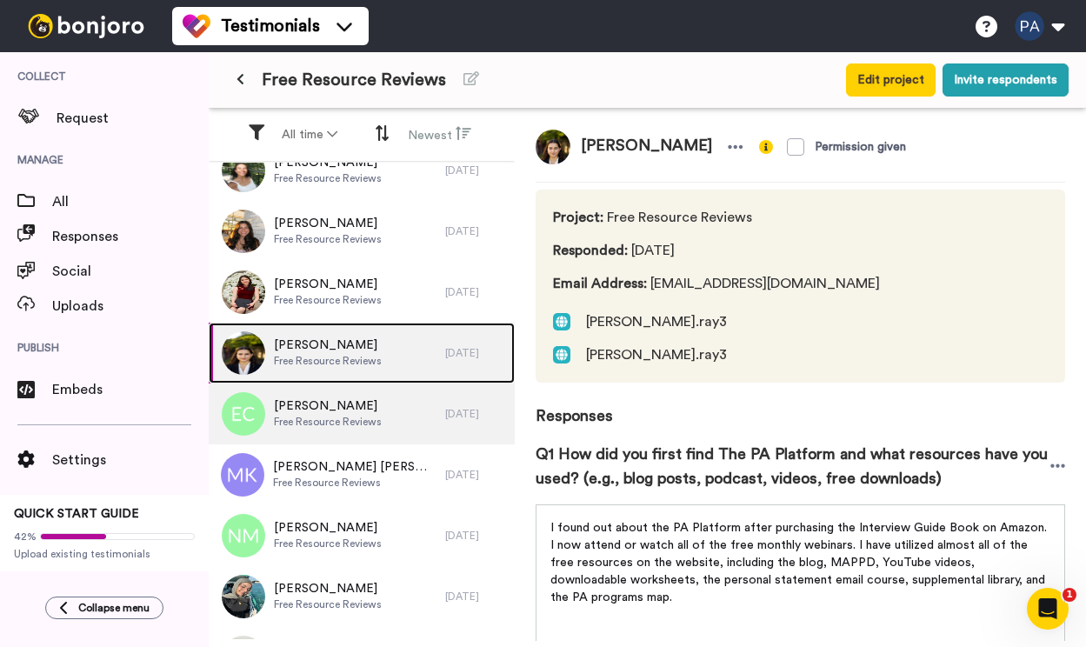
scroll to position [402, 0]
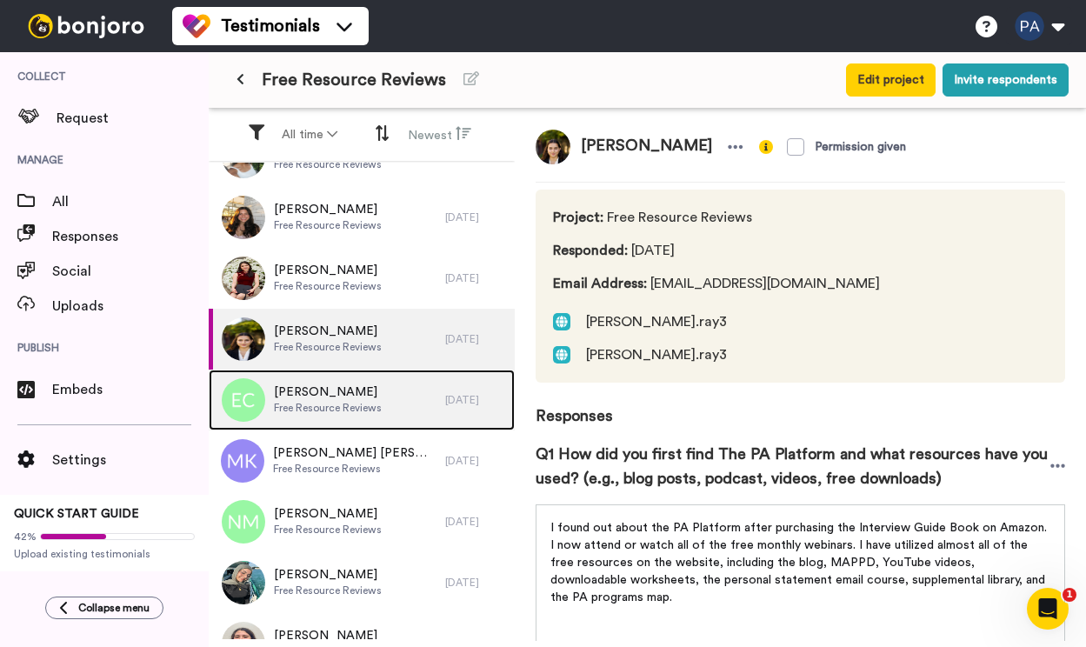
click at [356, 396] on span "Eleanor Christopher" at bounding box center [328, 391] width 108 height 17
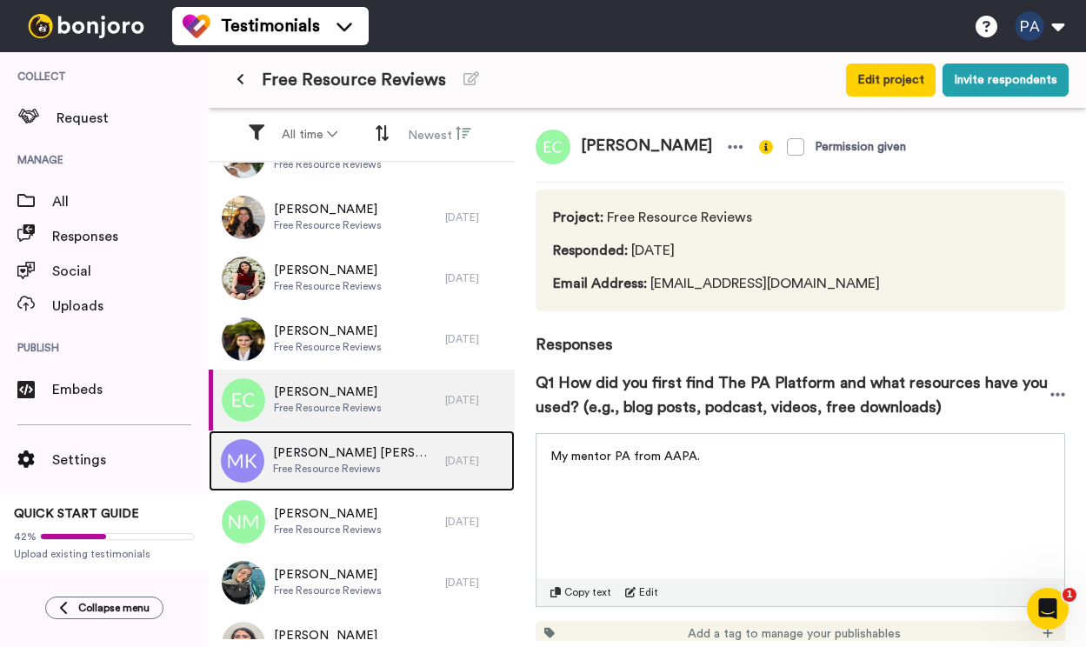
click at [355, 448] on span "Marley Krach" at bounding box center [354, 452] width 163 height 17
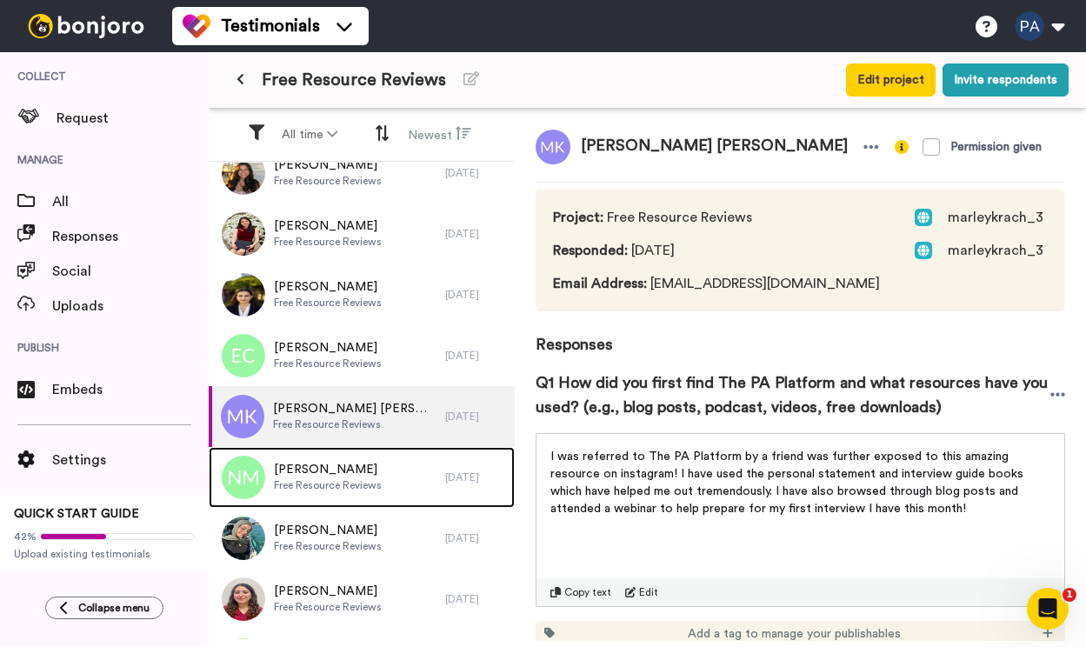
click at [355, 448] on div "Nadine Mazeh Free Resource Reviews" at bounding box center [327, 477] width 236 height 61
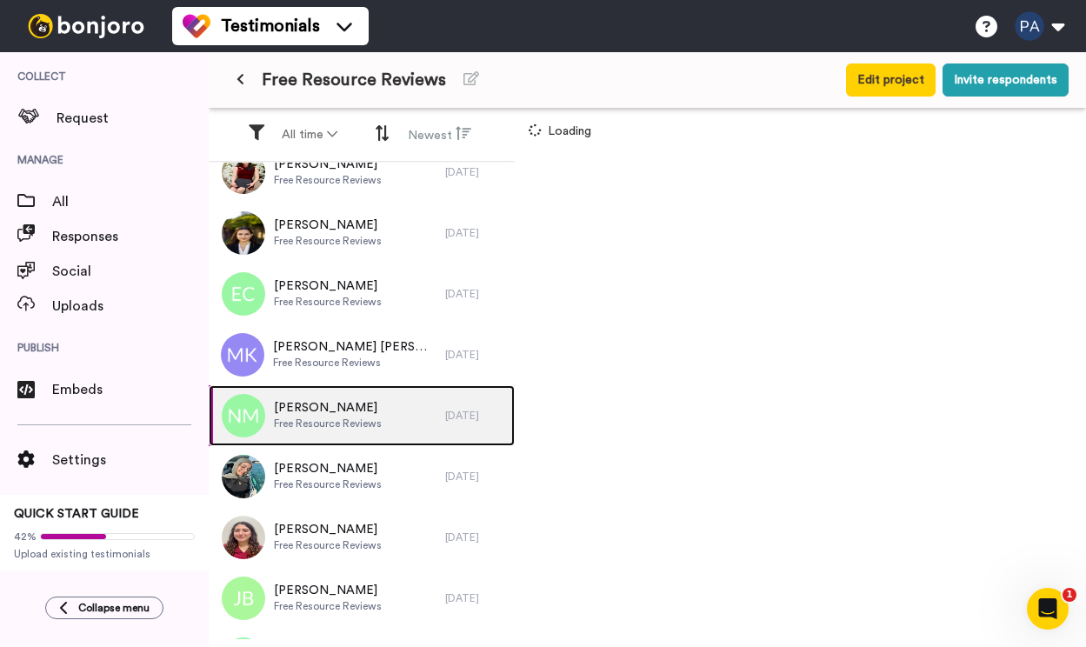
scroll to position [558, 0]
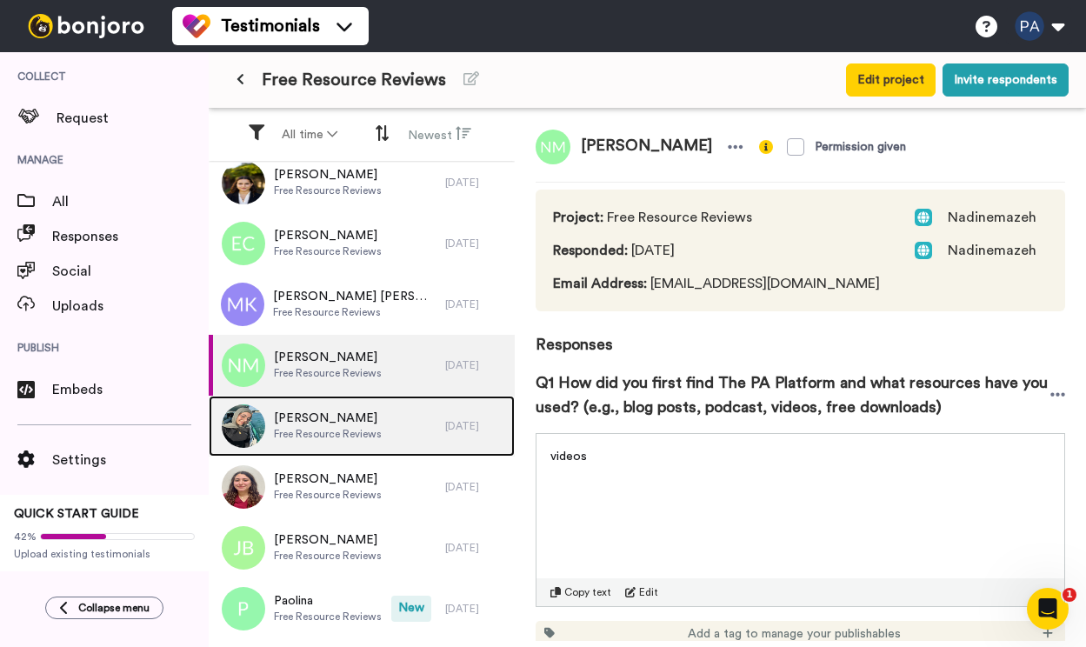
click at [342, 455] on div "Maya Mustafa Free Resource Reviews" at bounding box center [327, 426] width 236 height 61
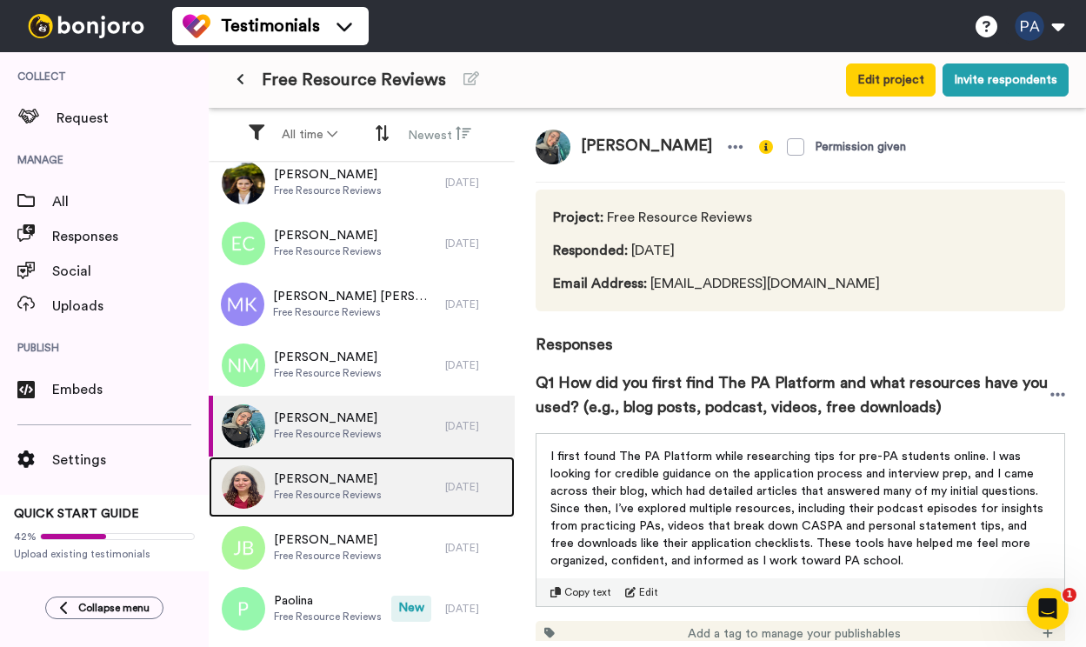
click at [337, 492] on span "Free Resource Reviews" at bounding box center [328, 495] width 108 height 14
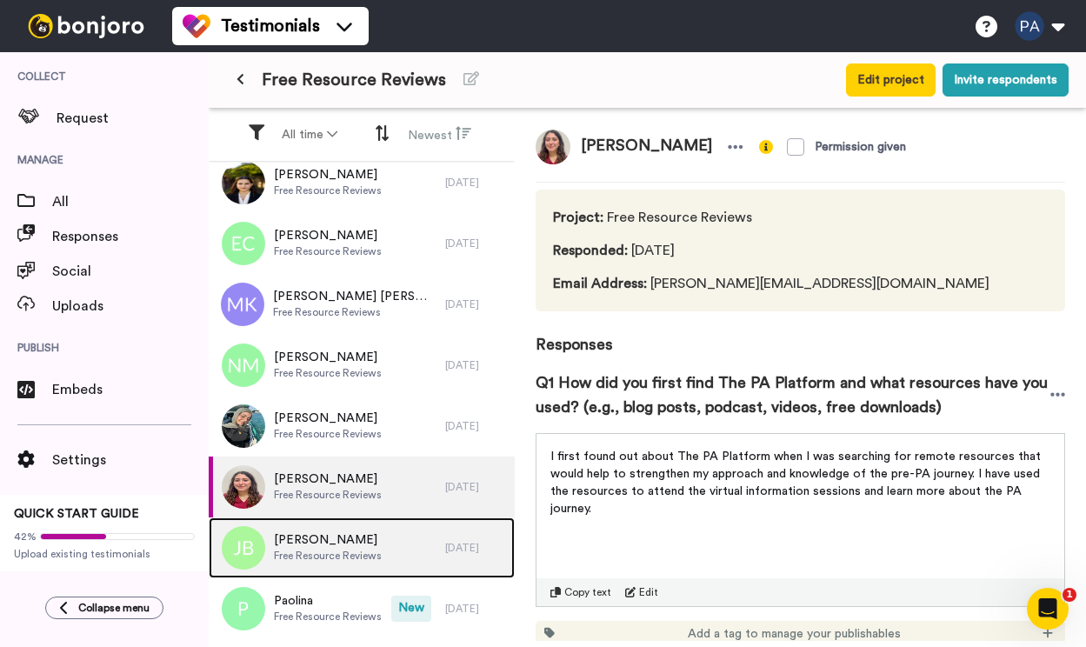
click at [336, 535] on span "Jenna Blandina" at bounding box center [328, 539] width 108 height 17
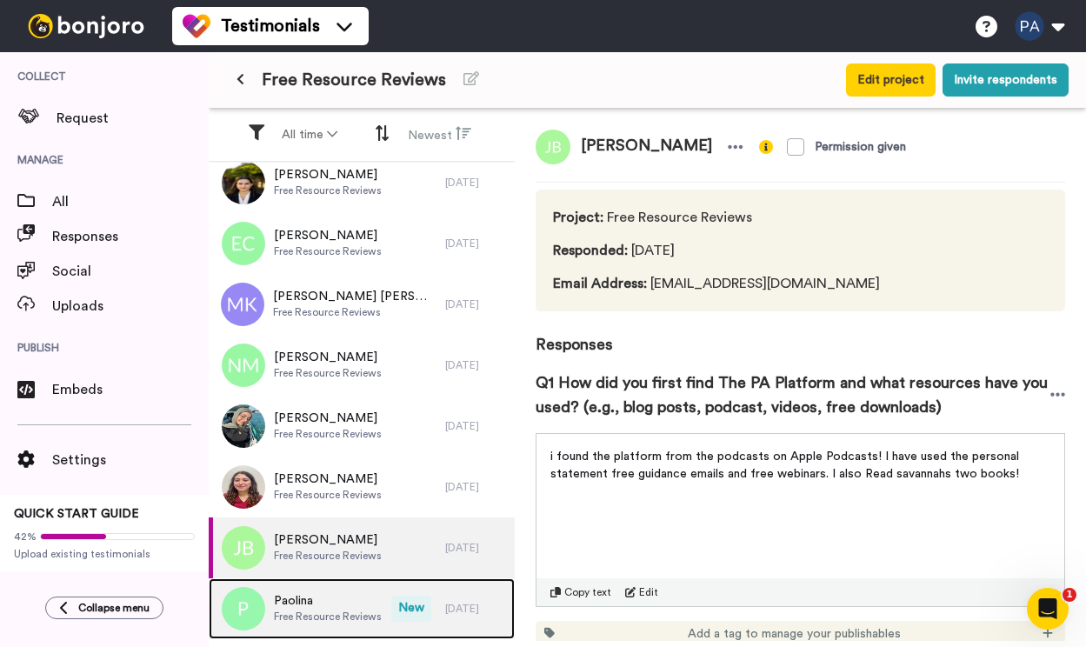
click at [327, 590] on div "Paolina Free Resource Reviews" at bounding box center [300, 608] width 183 height 61
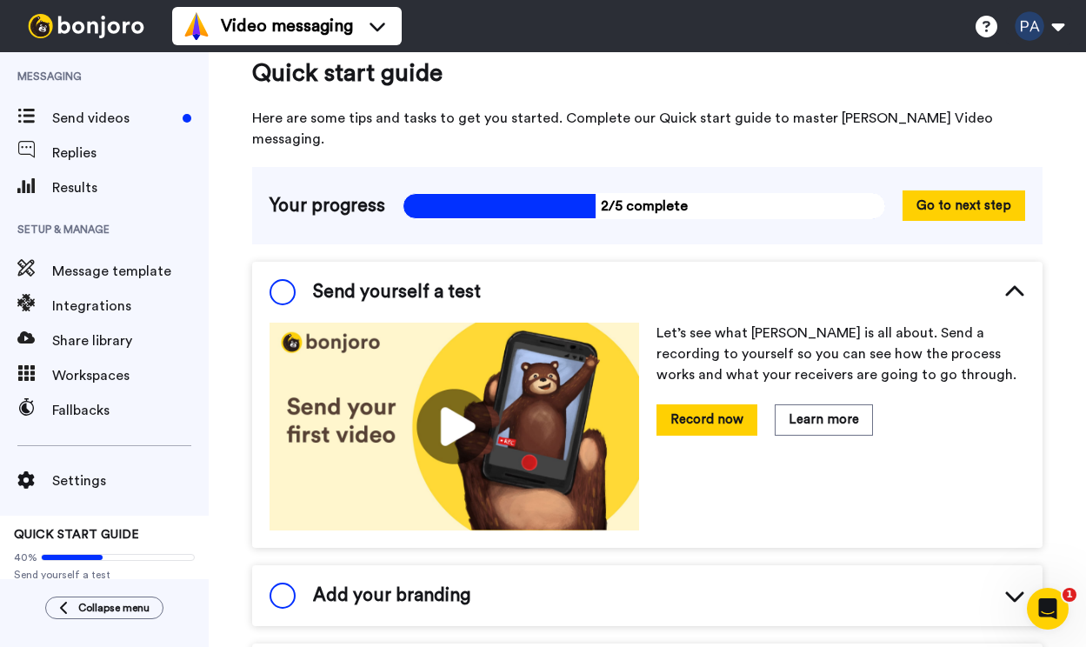
scroll to position [63, 0]
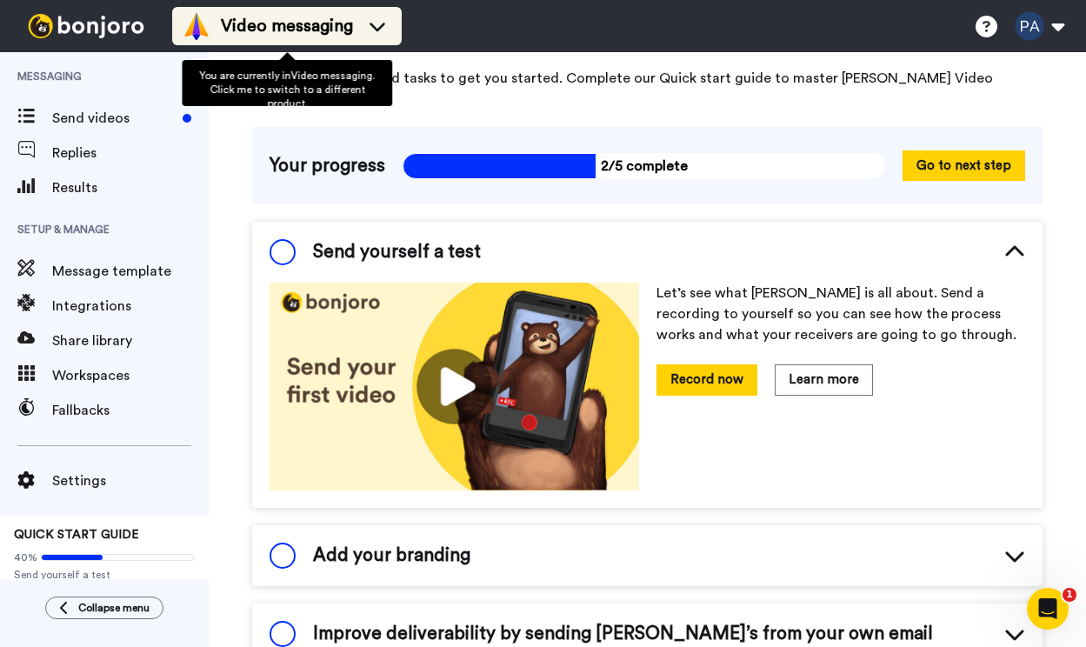
click at [280, 20] on span "Video messaging" at bounding box center [287, 26] width 132 height 24
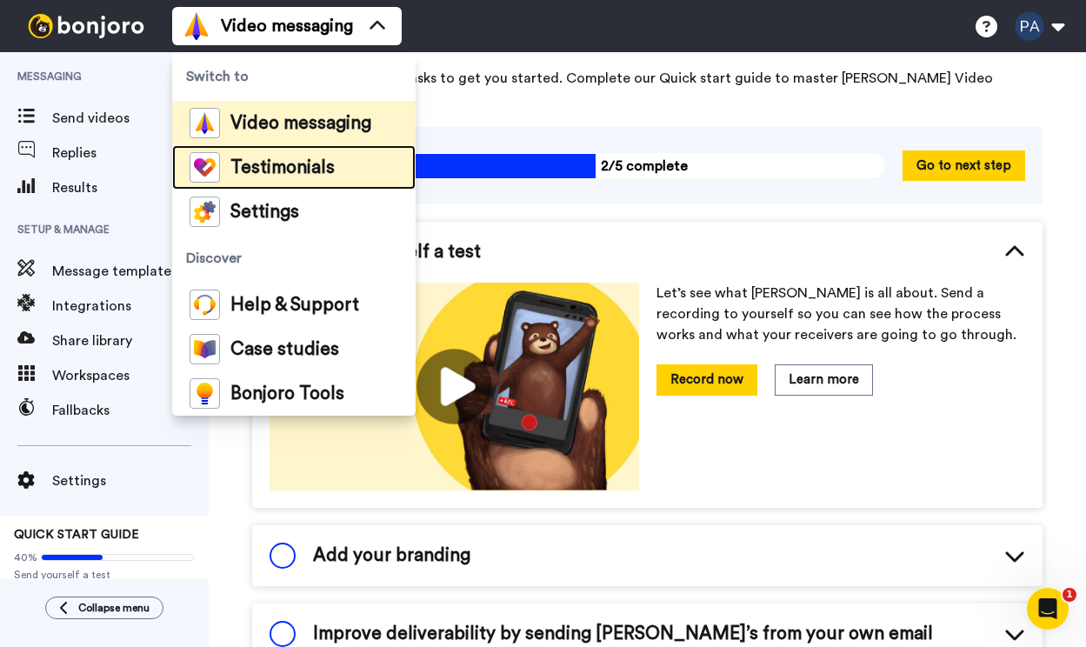
click at [270, 163] on span "Testimonials" at bounding box center [282, 167] width 104 height 17
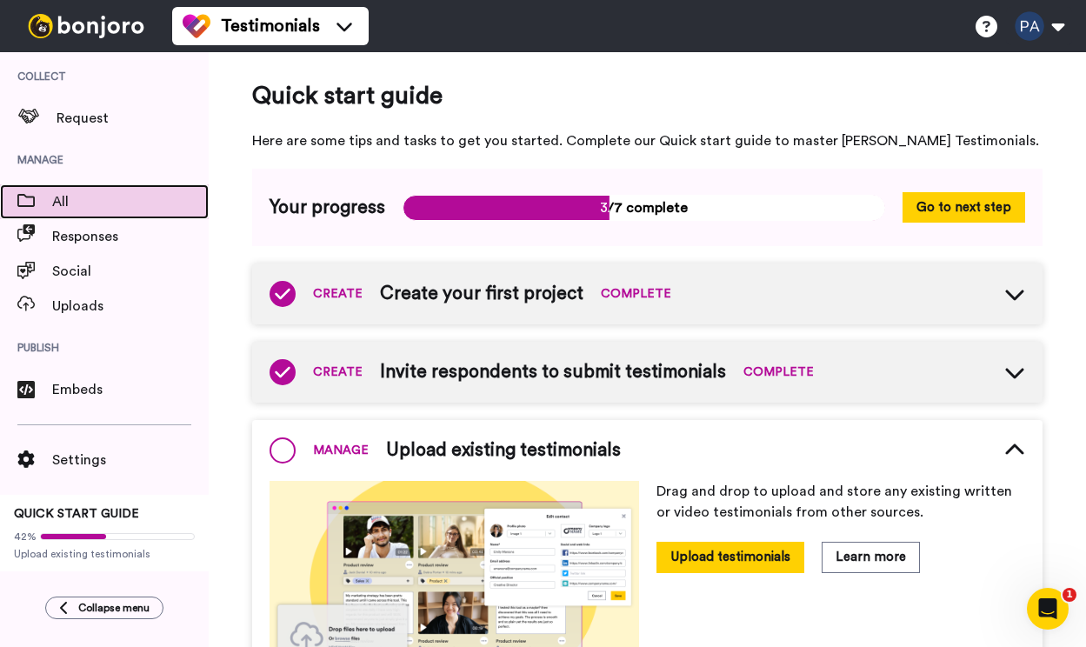
click at [63, 211] on span "All" at bounding box center [130, 201] width 156 height 21
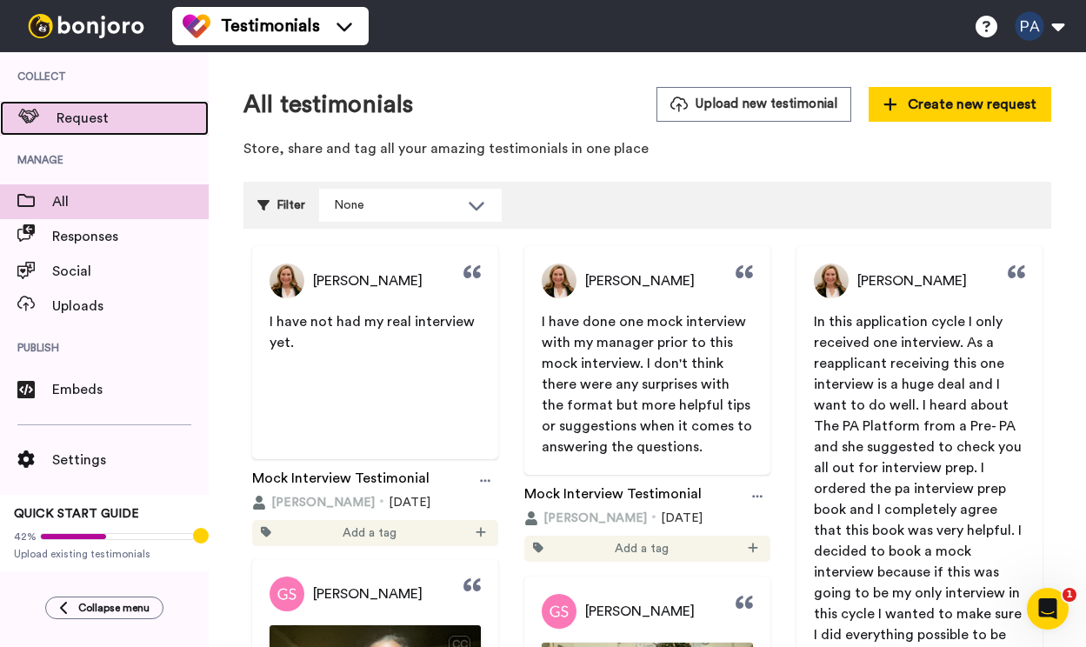
click at [86, 108] on span "Request" at bounding box center [133, 118] width 152 height 21
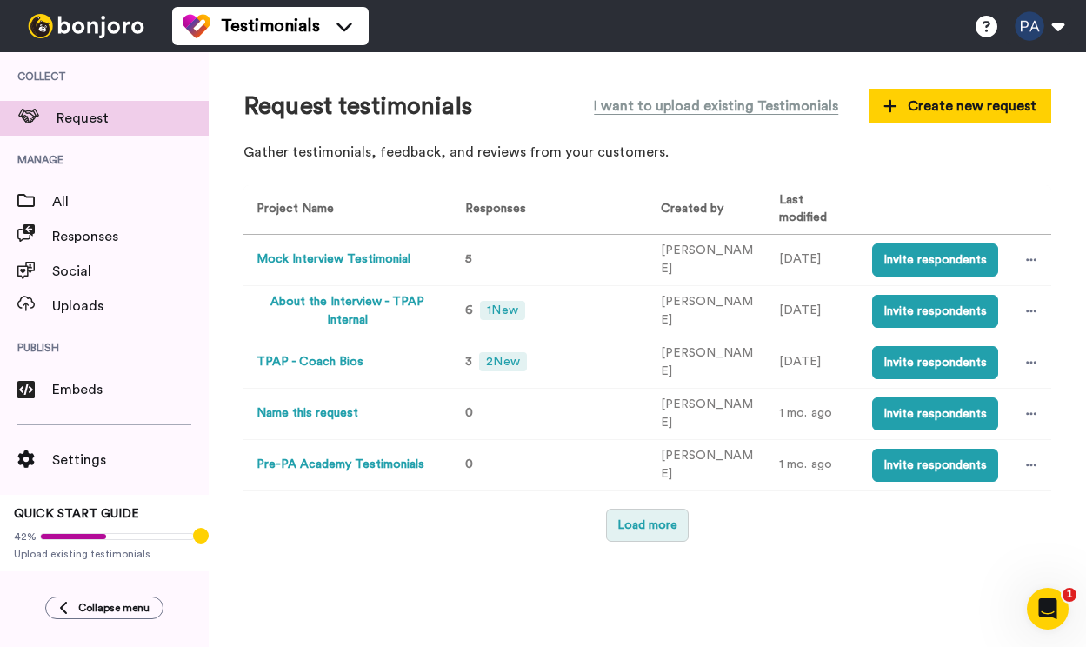
click at [639, 509] on button "Load more" at bounding box center [647, 525] width 83 height 33
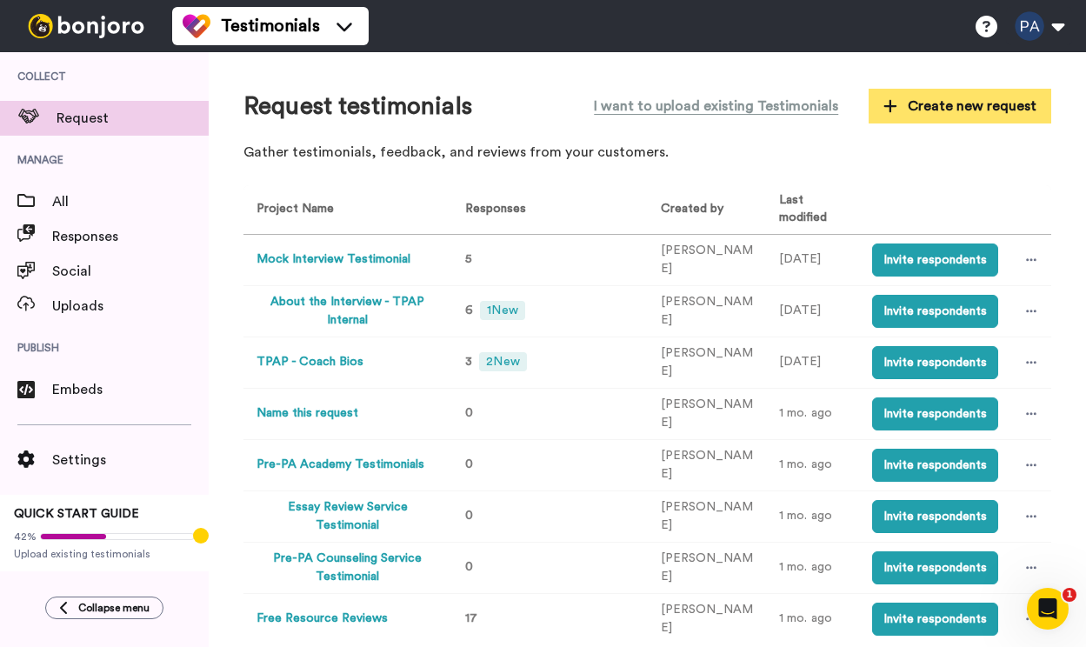
click at [1013, 97] on span "Create new request" at bounding box center [959, 106] width 153 height 21
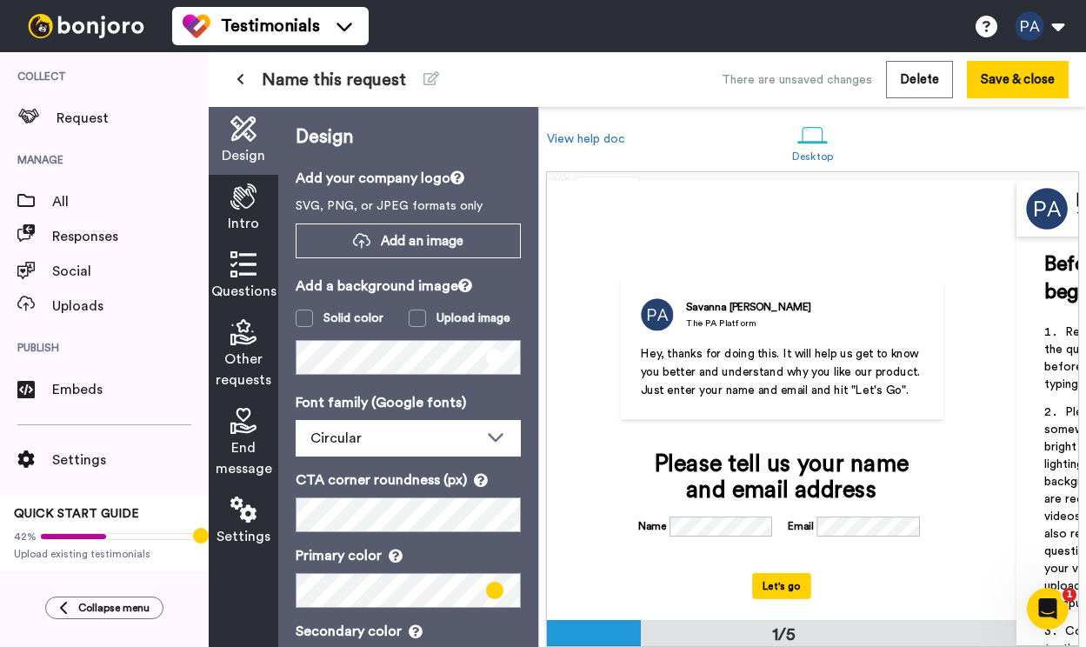
click at [772, 378] on p "Hey, thanks for doing this. It will help us get to know you better and understa…" at bounding box center [782, 370] width 283 height 55
